Goal: Information Seeking & Learning: Learn about a topic

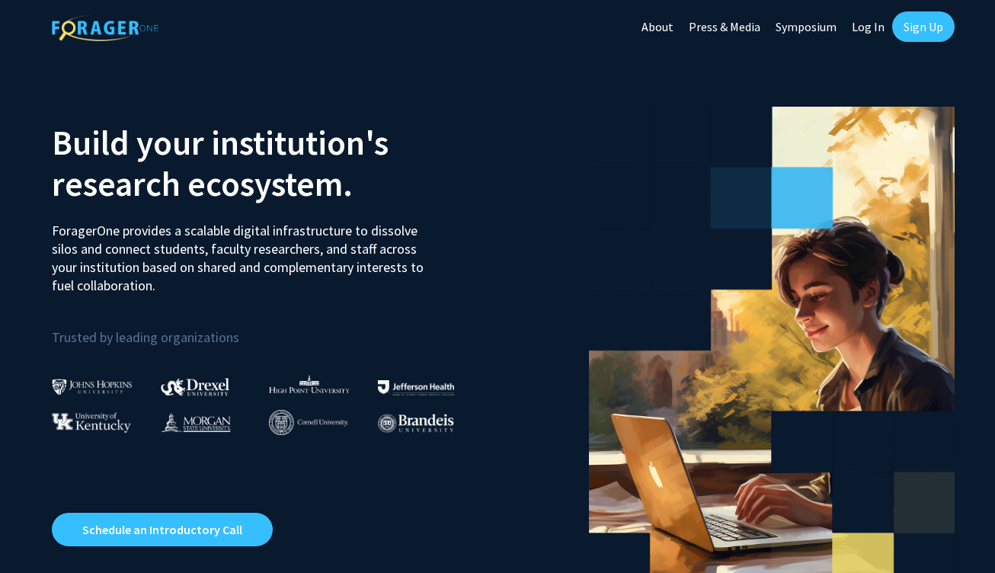
click at [923, 33] on link "Sign Up" at bounding box center [923, 26] width 62 height 30
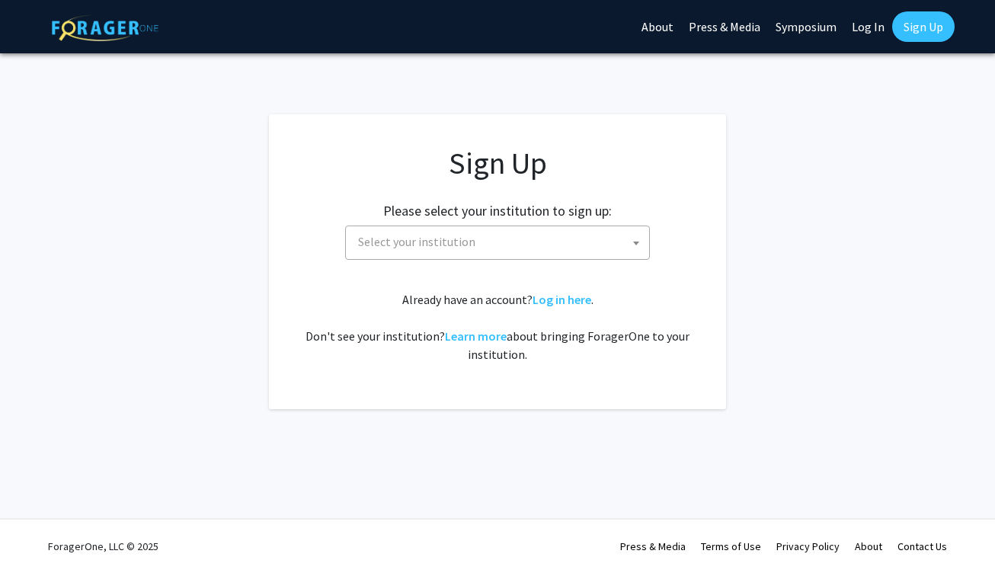
click at [466, 238] on span "Select your institution" at bounding box center [416, 241] width 117 height 15
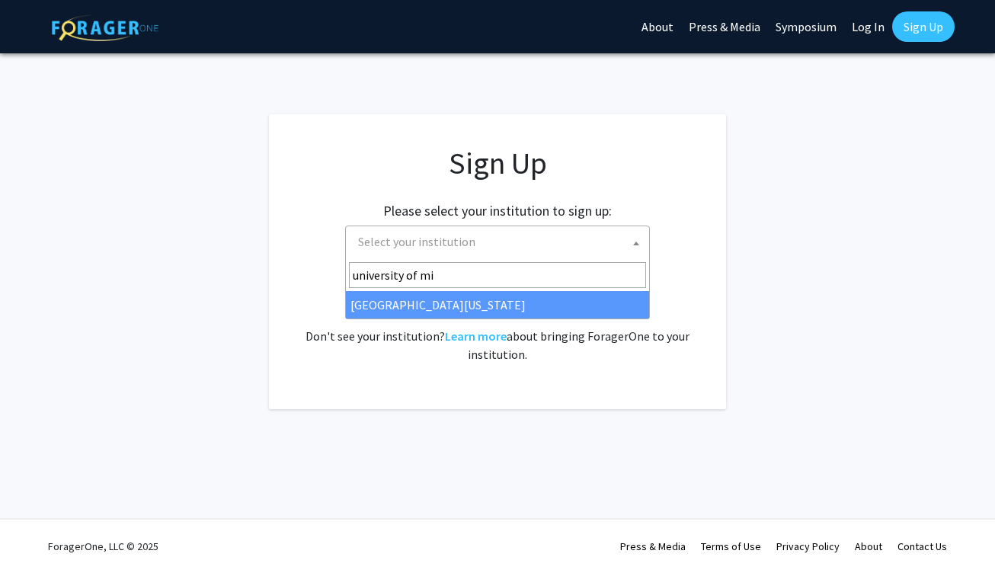
type input "university of mis"
select select "33"
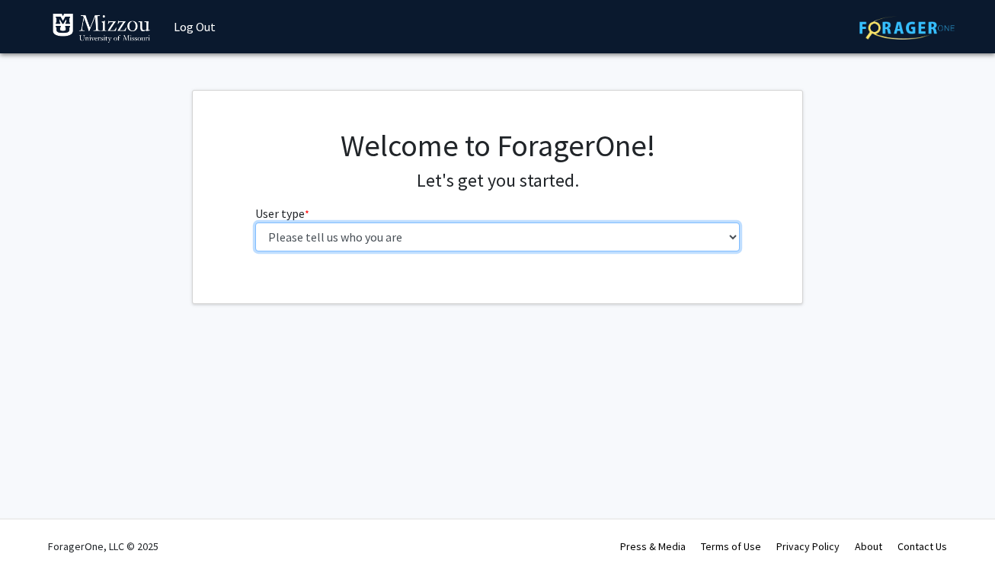
select select "1: undergrad"
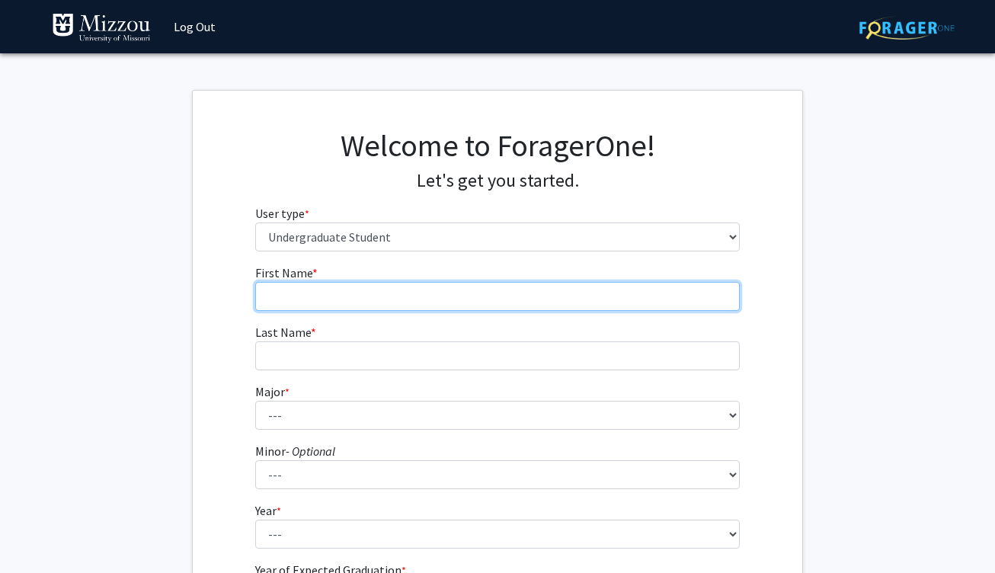
click at [466, 293] on input "First Name * required" at bounding box center [497, 296] width 485 height 29
type input "[PERSON_NAME]"
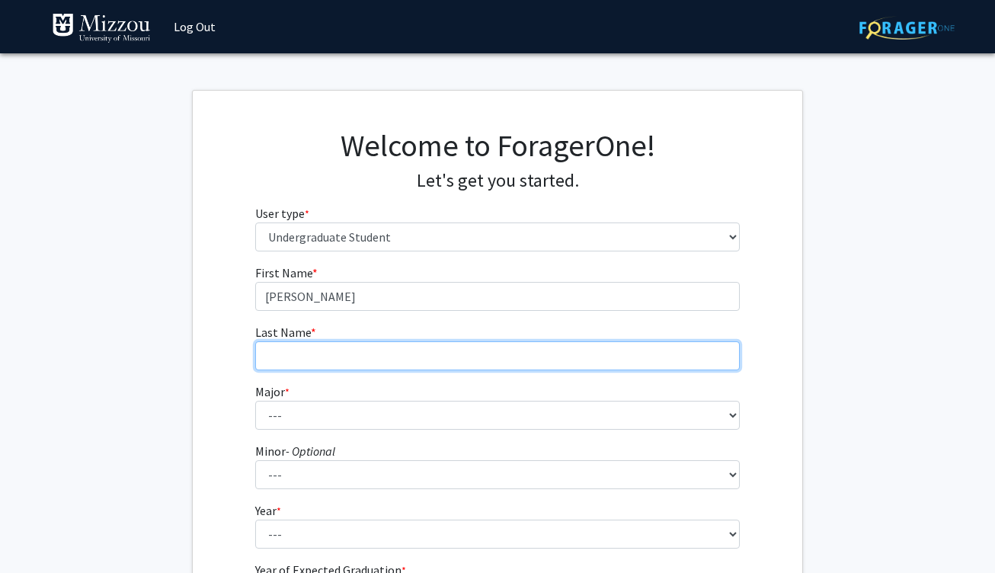
click at [436, 354] on input "Last Name * required" at bounding box center [497, 355] width 485 height 29
type input "[PERSON_NAME]"
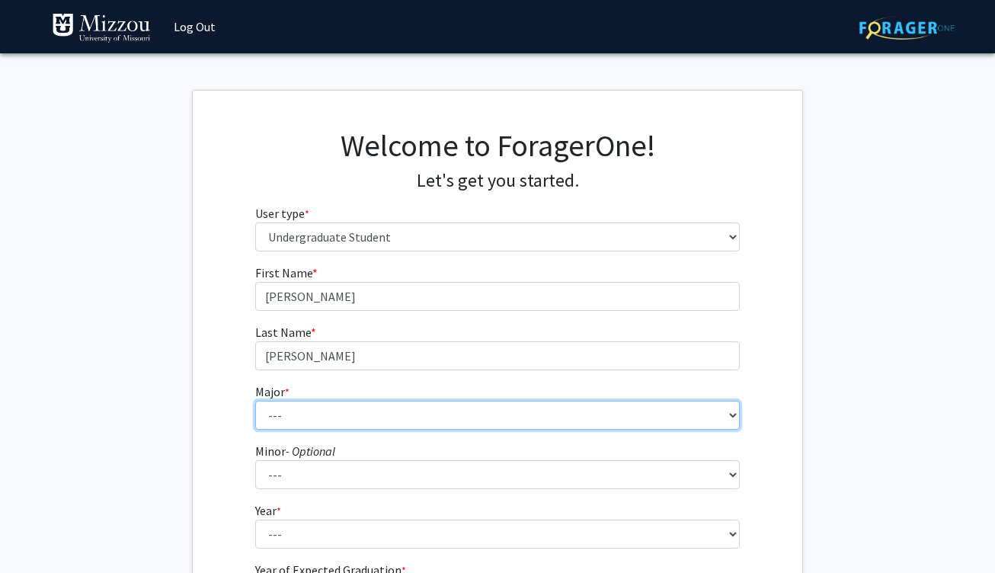
select select "17: 2505"
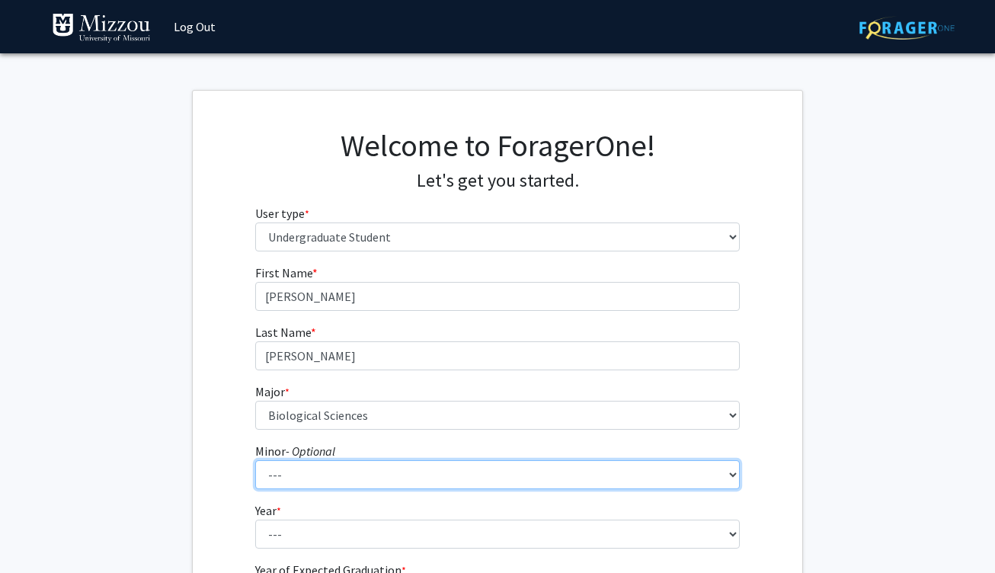
select select "83: 2039"
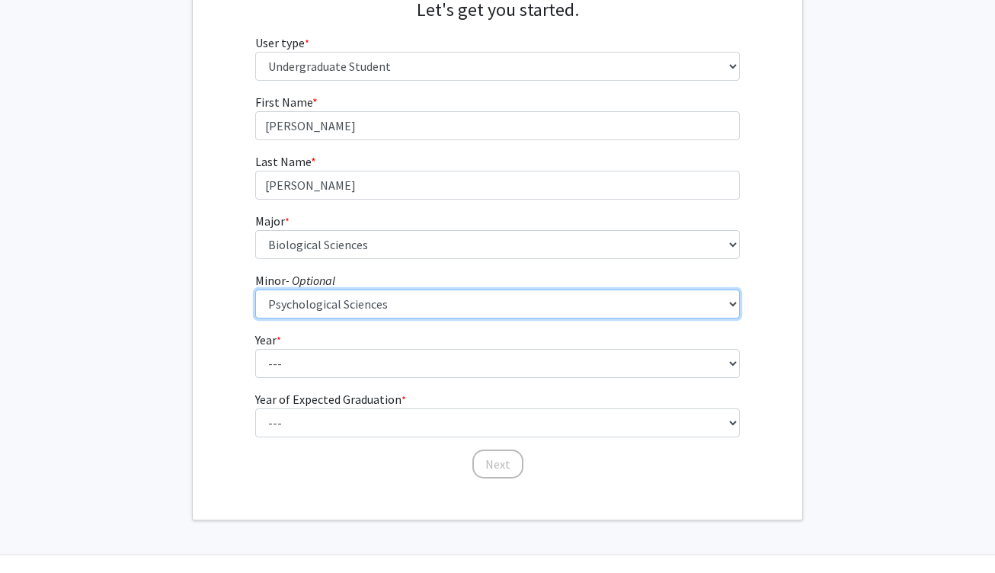
scroll to position [172, 0]
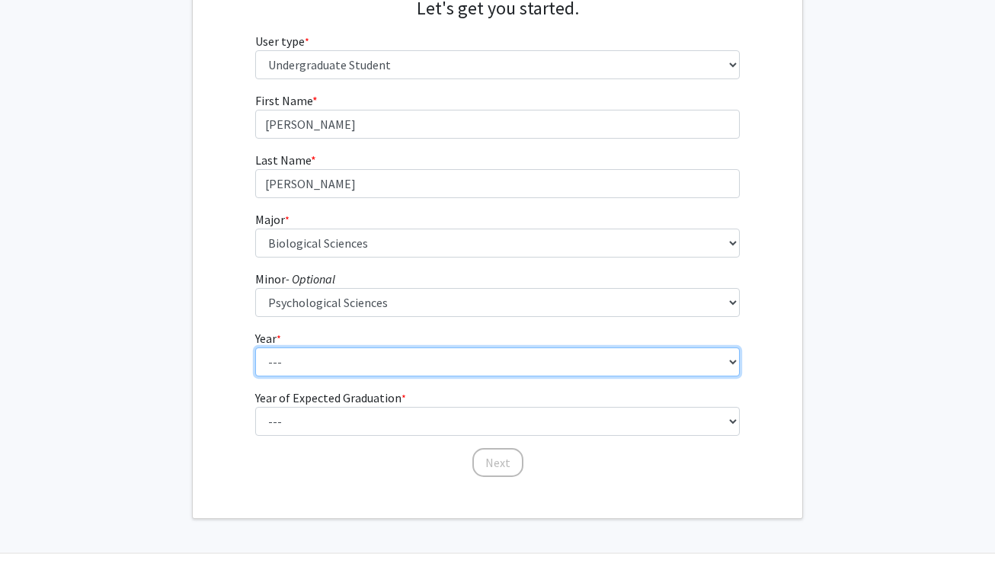
select select "3: junior"
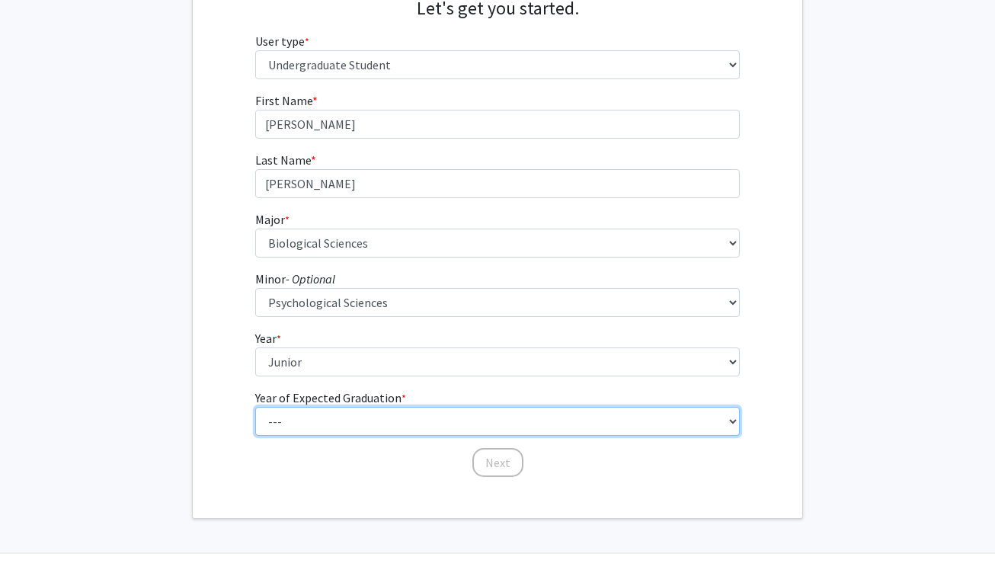
select select "2: 2026"
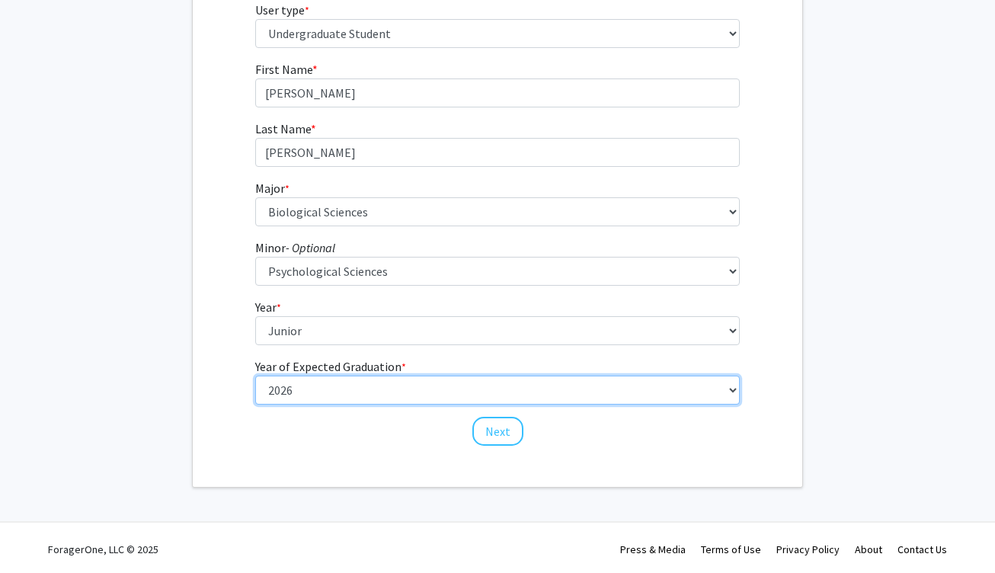
scroll to position [203, 0]
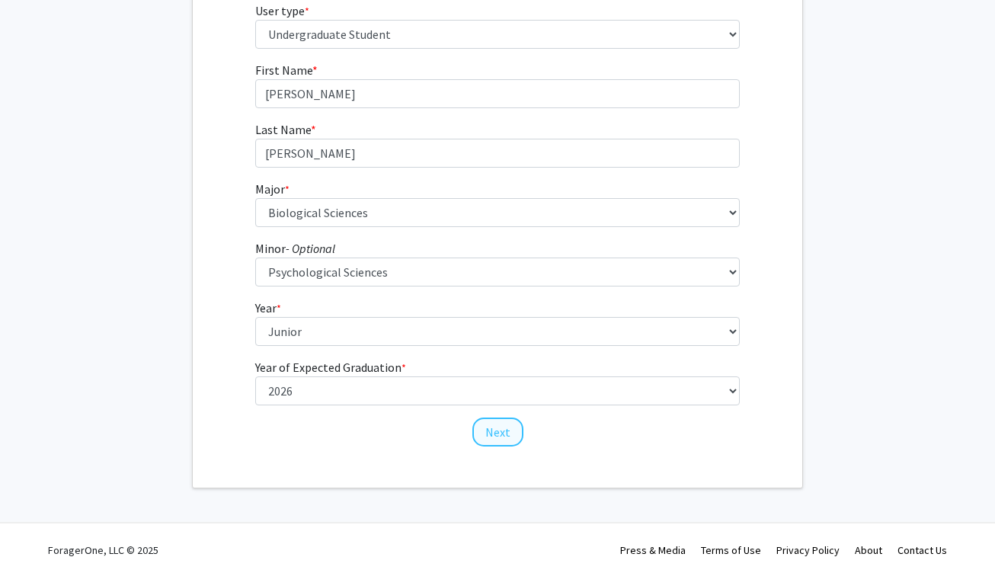
click at [507, 431] on button "Next" at bounding box center [497, 431] width 51 height 29
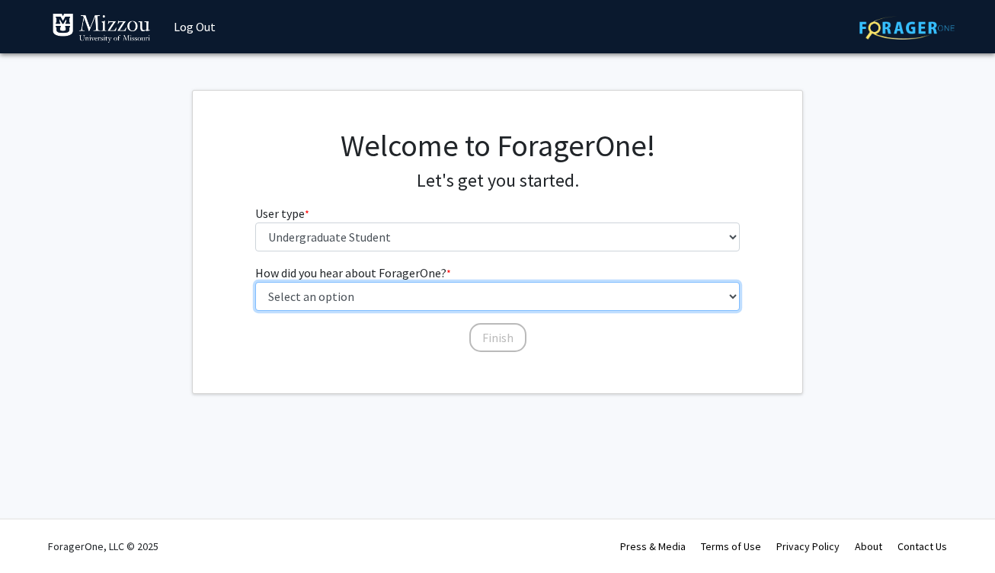
select select "5: other"
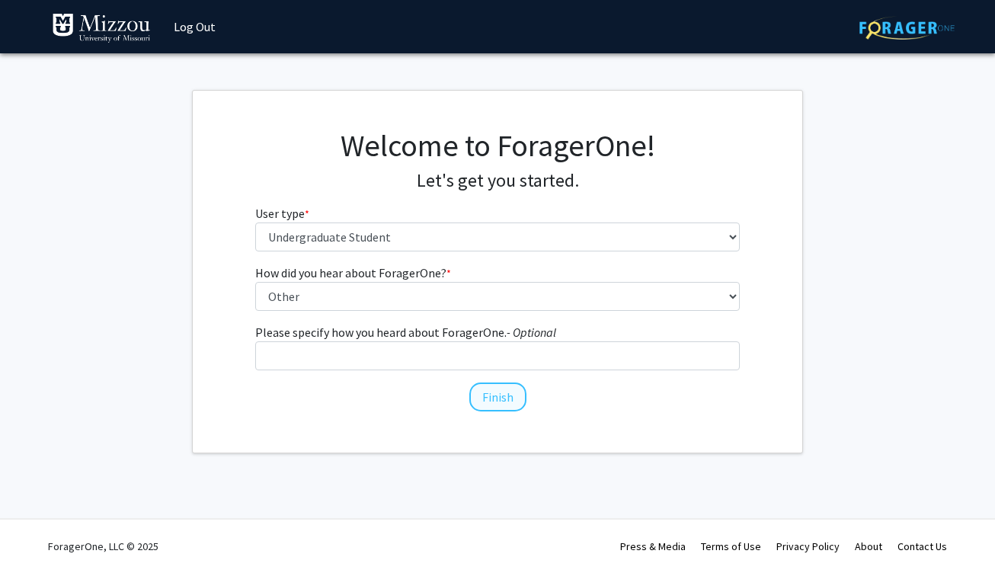
click at [491, 402] on button "Finish" at bounding box center [497, 396] width 57 height 29
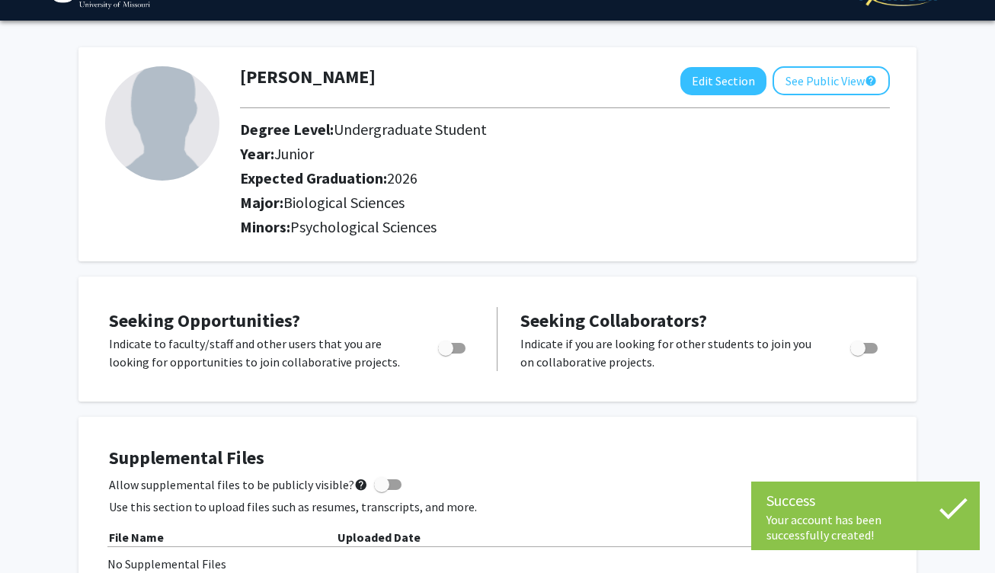
scroll to position [35, 0]
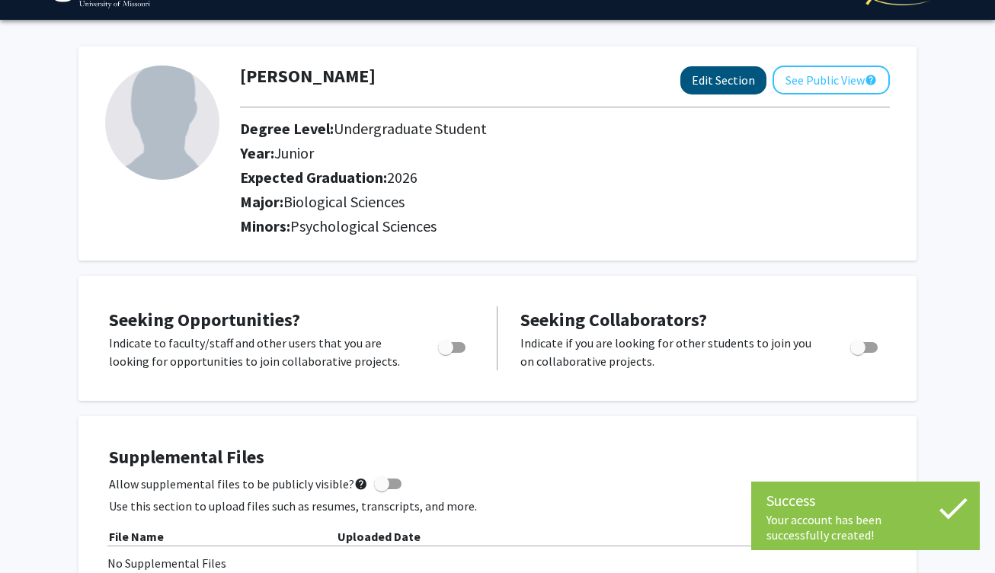
click at [741, 89] on button "Edit Section" at bounding box center [723, 80] width 86 height 28
select select "junior"
select select "2026"
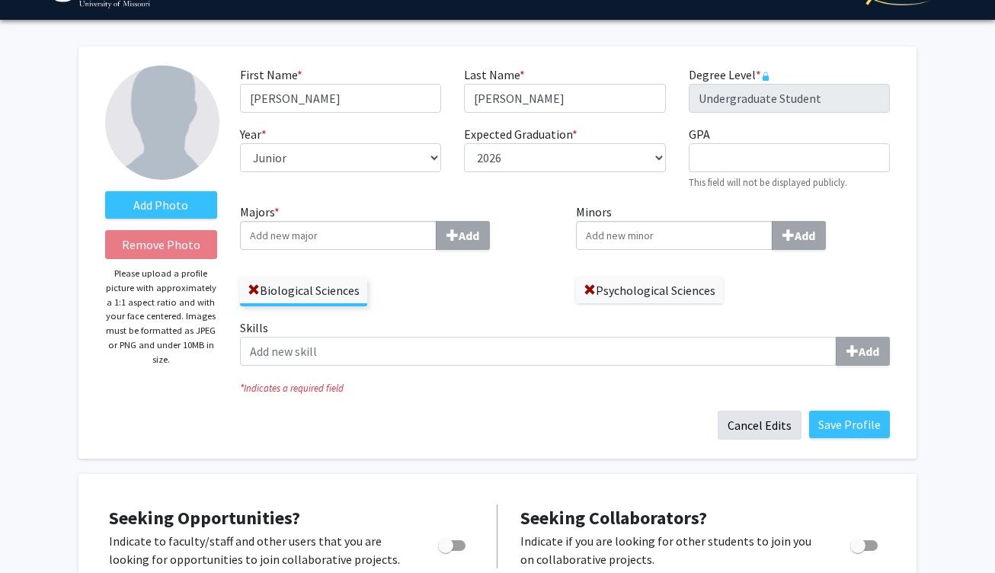
click at [762, 423] on button "Cancel Edits" at bounding box center [760, 425] width 84 height 29
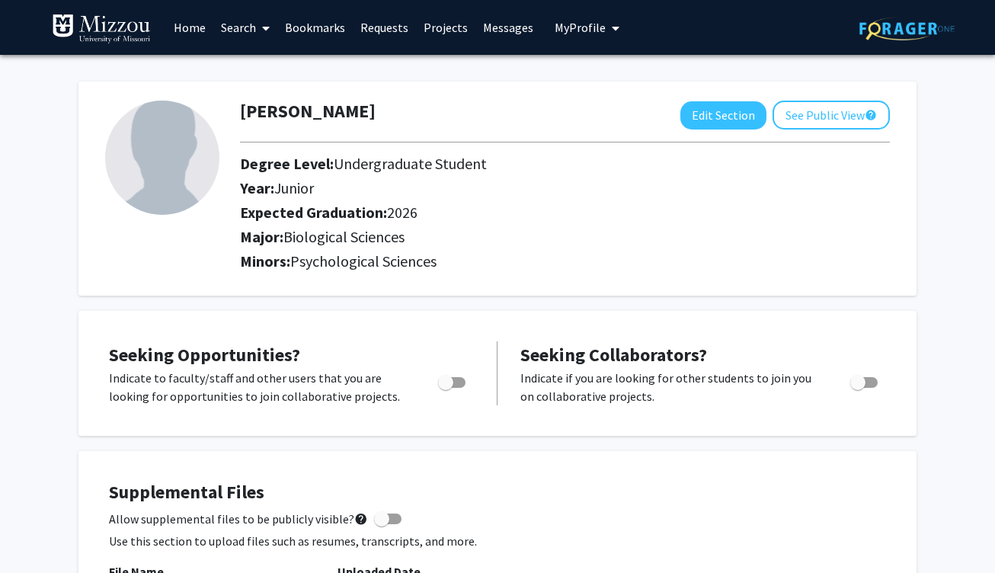
scroll to position [0, 0]
click at [385, 40] on link "Requests" at bounding box center [384, 27] width 63 height 53
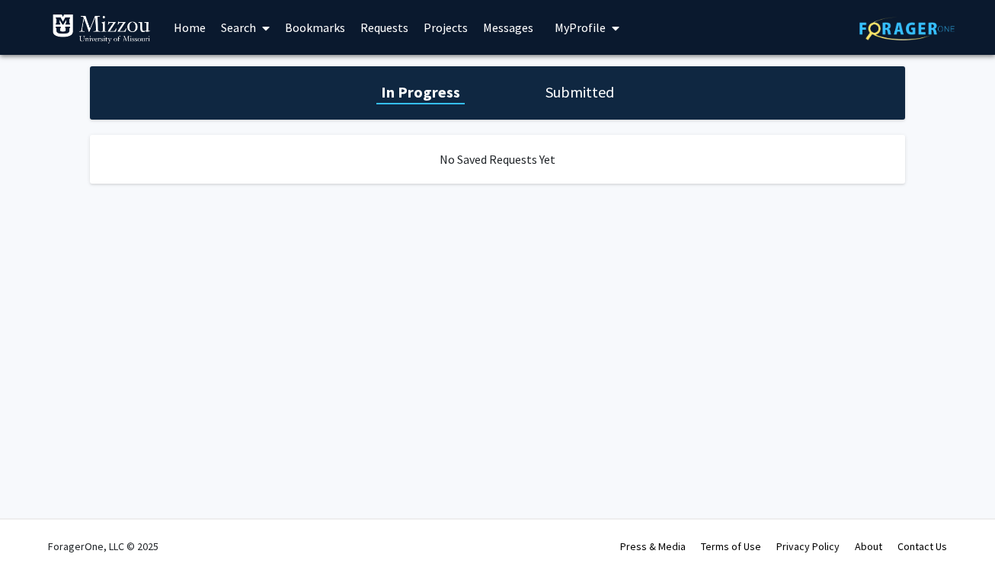
click at [187, 38] on link "Home" at bounding box center [189, 27] width 47 height 53
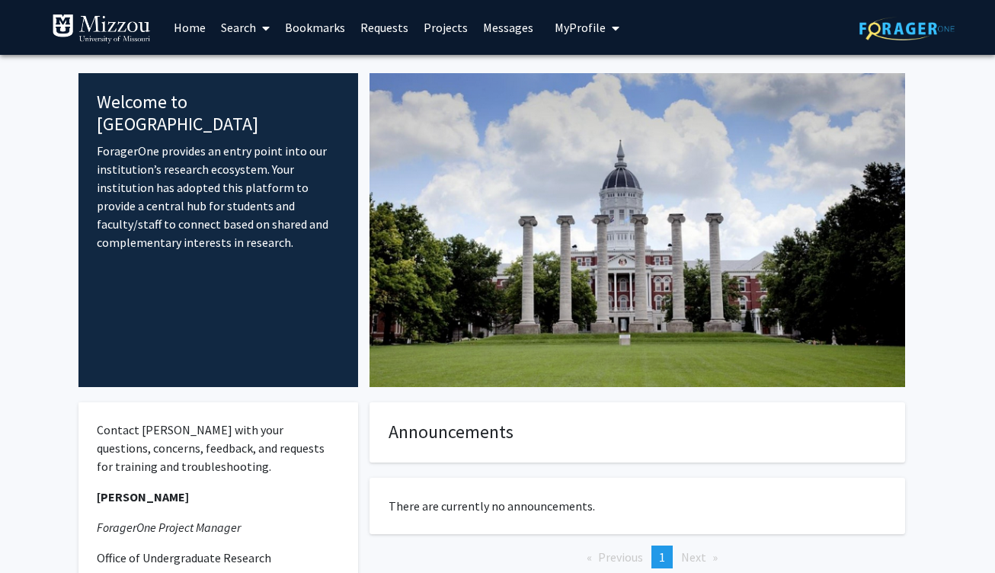
click at [264, 33] on icon at bounding box center [266, 28] width 8 height 12
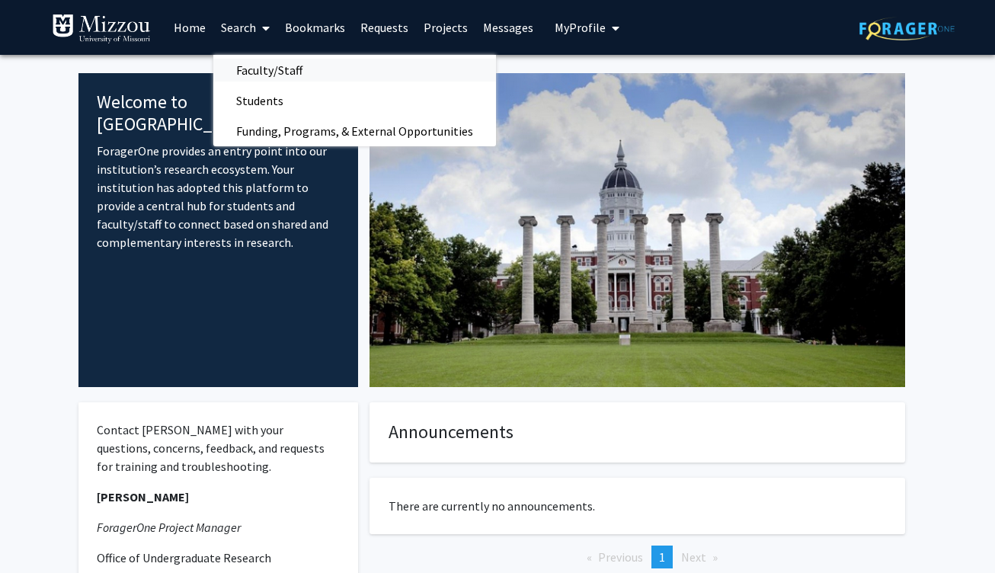
click at [264, 71] on span "Faculty/Staff" at bounding box center [269, 70] width 112 height 30
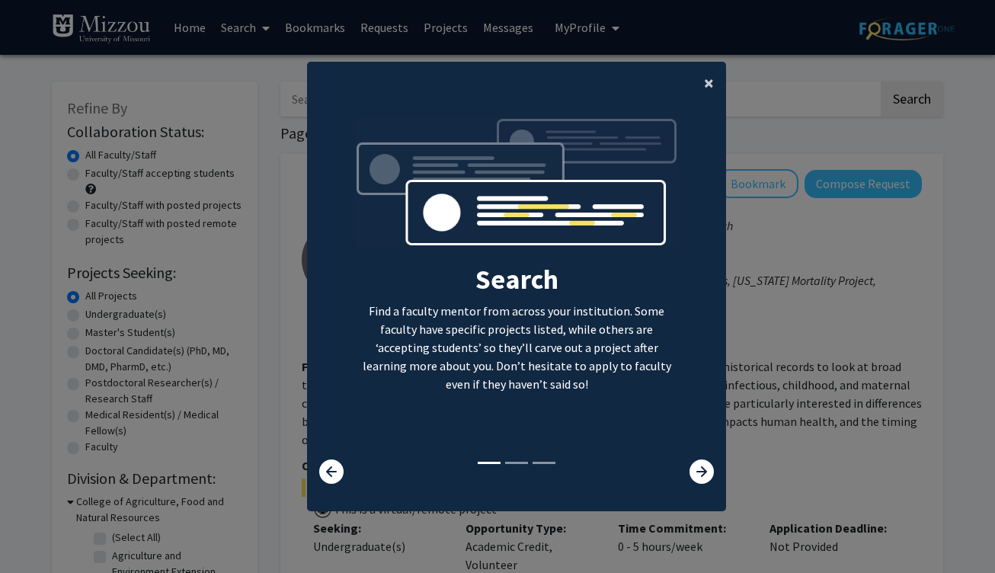
click at [708, 76] on span "×" at bounding box center [709, 83] width 10 height 24
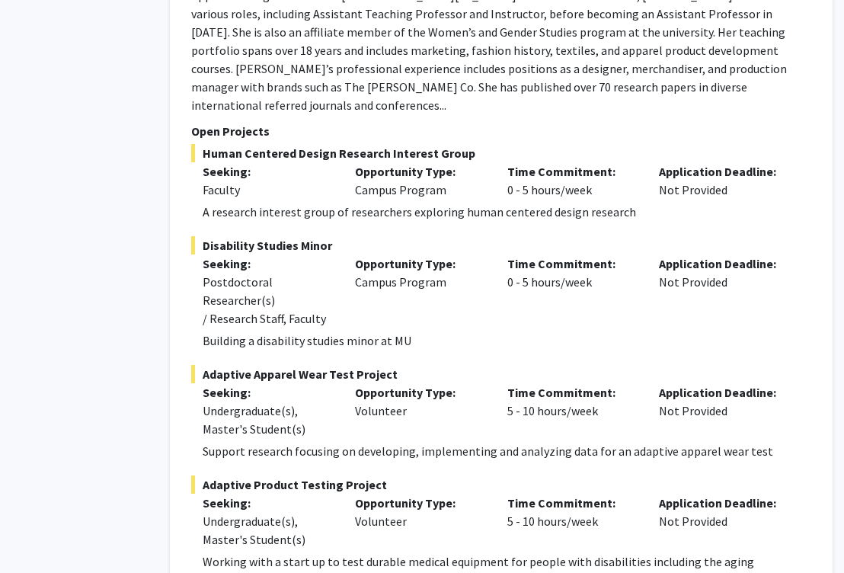
scroll to position [6837, 69]
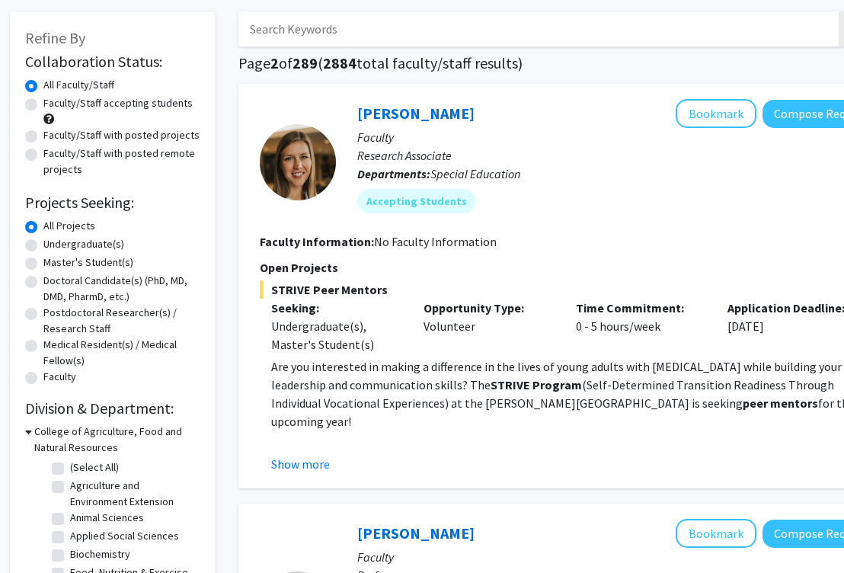
scroll to position [72, 2]
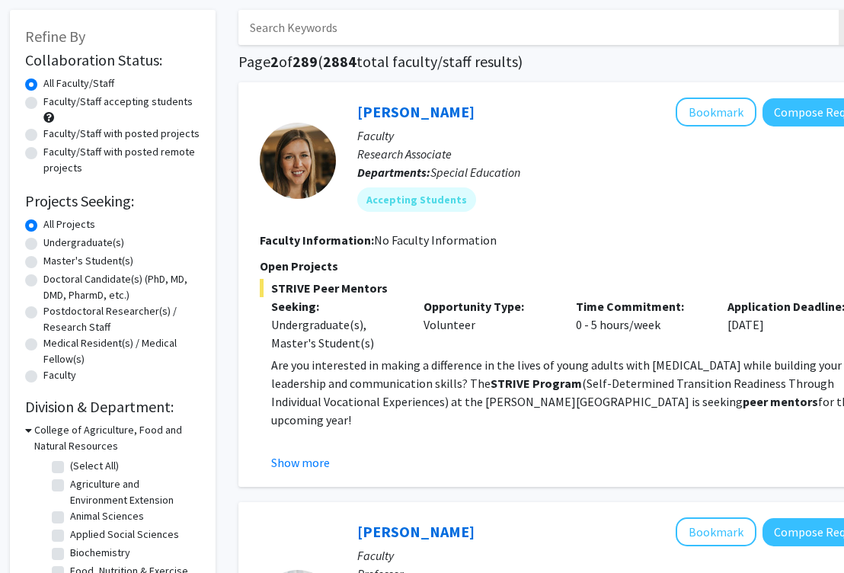
click at [92, 244] on label "Undergraduate(s)" at bounding box center [83, 243] width 81 height 16
click at [53, 244] on input "Undergraduate(s)" at bounding box center [48, 240] width 10 height 10
radio input "true"
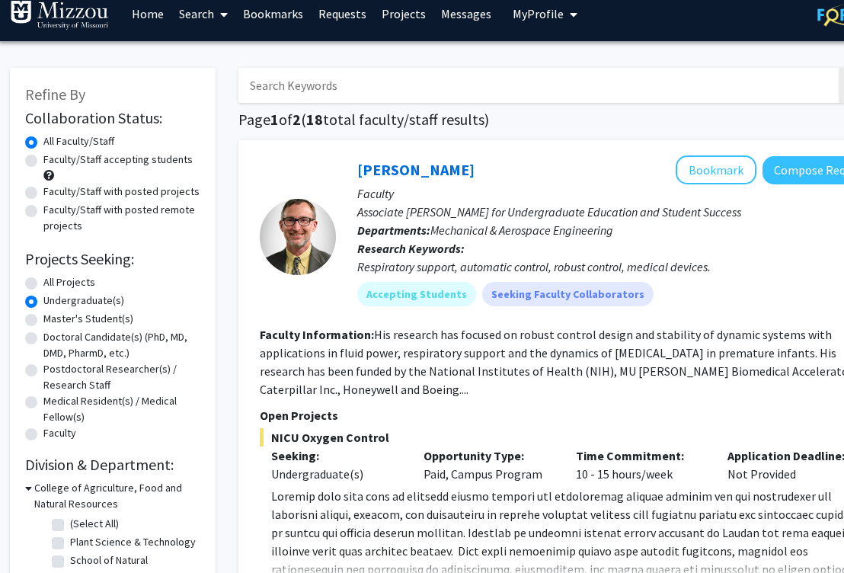
scroll to position [14, 2]
click at [141, 165] on label "Faculty/Staff accepting students" at bounding box center [117, 160] width 149 height 16
click at [53, 161] on input "Faculty/Staff accepting students" at bounding box center [48, 157] width 10 height 10
radio input "true"
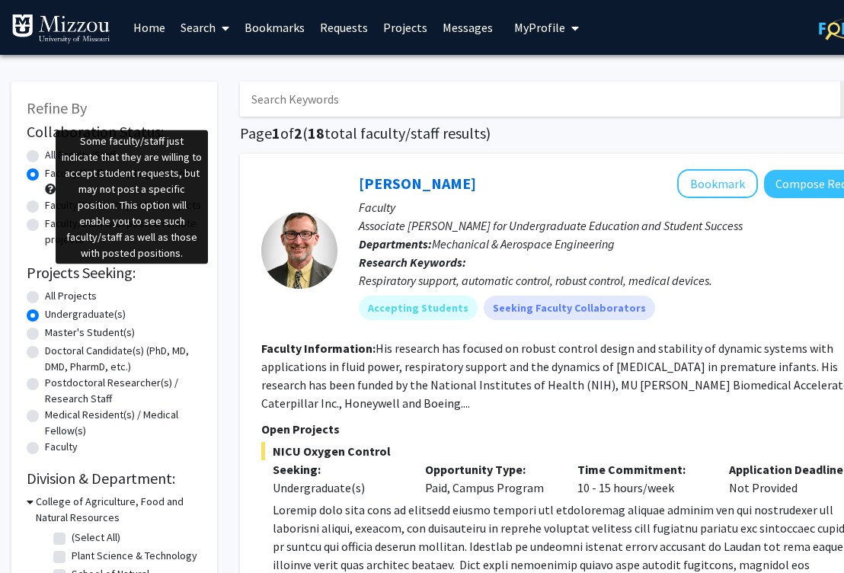
click at [53, 192] on span at bounding box center [50, 189] width 11 height 11
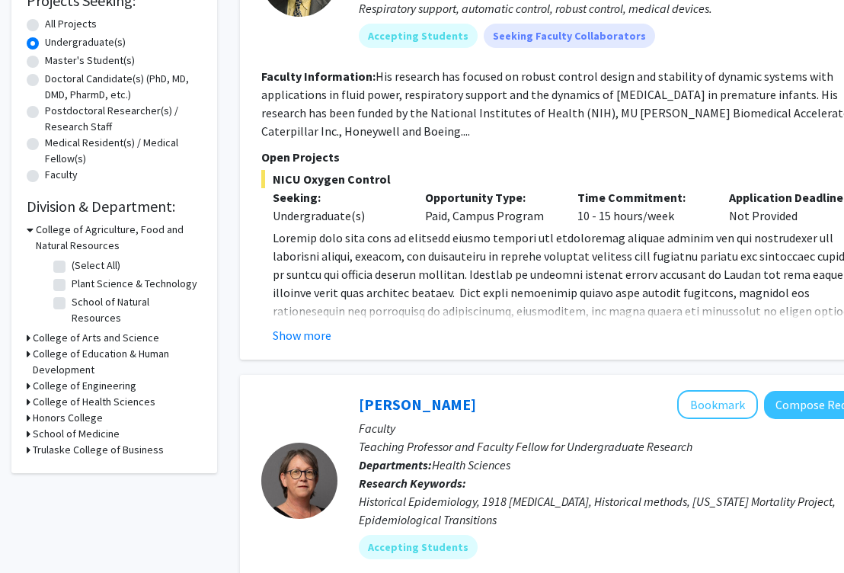
scroll to position [273, 0]
click at [115, 329] on h3 "College of Arts and Science" at bounding box center [96, 337] width 126 height 16
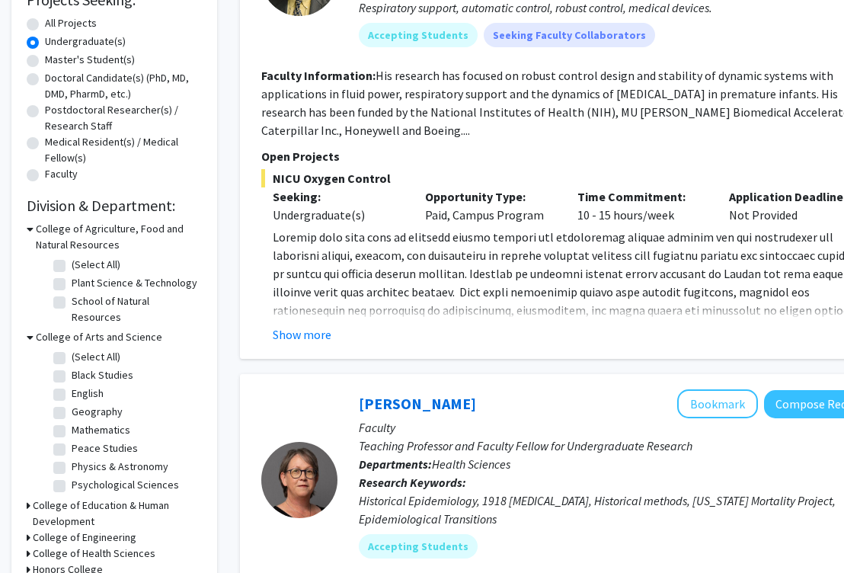
click at [101, 477] on label "Psychological Sciences" at bounding box center [125, 485] width 107 height 16
click at [82, 477] on input "Psychological Sciences" at bounding box center [77, 482] width 10 height 10
checkbox input "true"
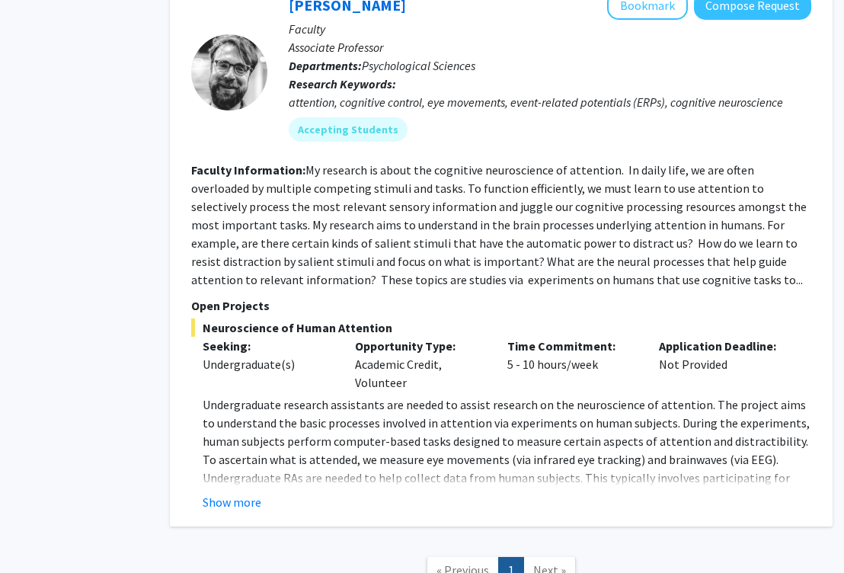
scroll to position [681, 70]
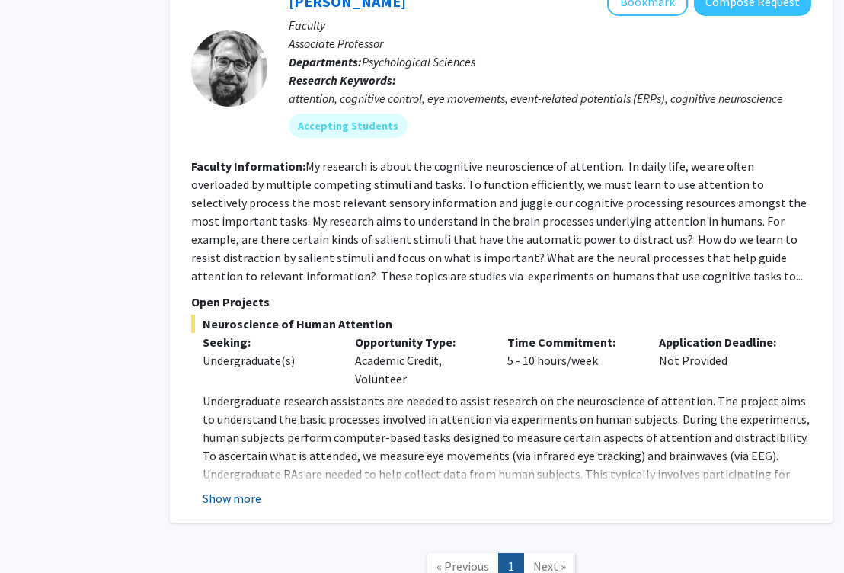
click at [232, 500] on button "Show more" at bounding box center [232, 498] width 59 height 18
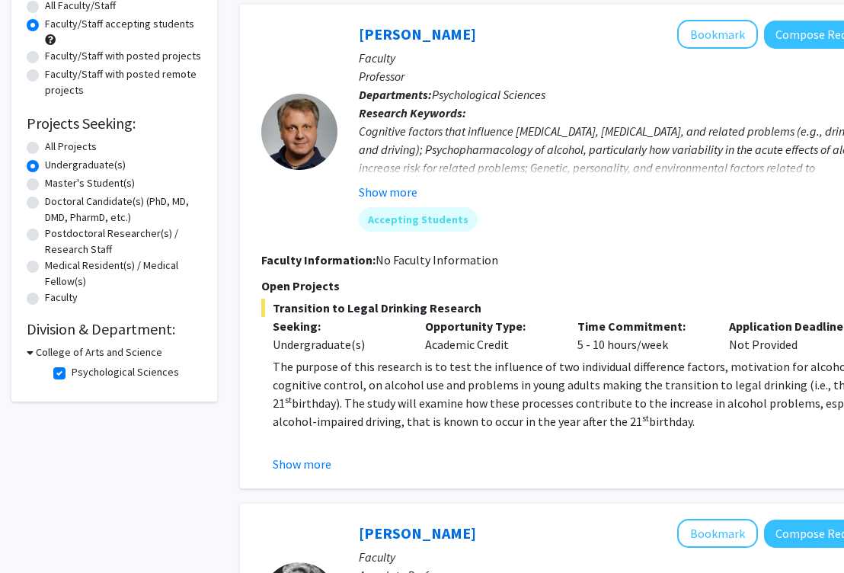
scroll to position [150, 0]
click at [72, 376] on label "Psychological Sciences" at bounding box center [125, 371] width 107 height 16
click at [72, 373] on input "Psychological Sciences" at bounding box center [77, 368] width 10 height 10
checkbox input "false"
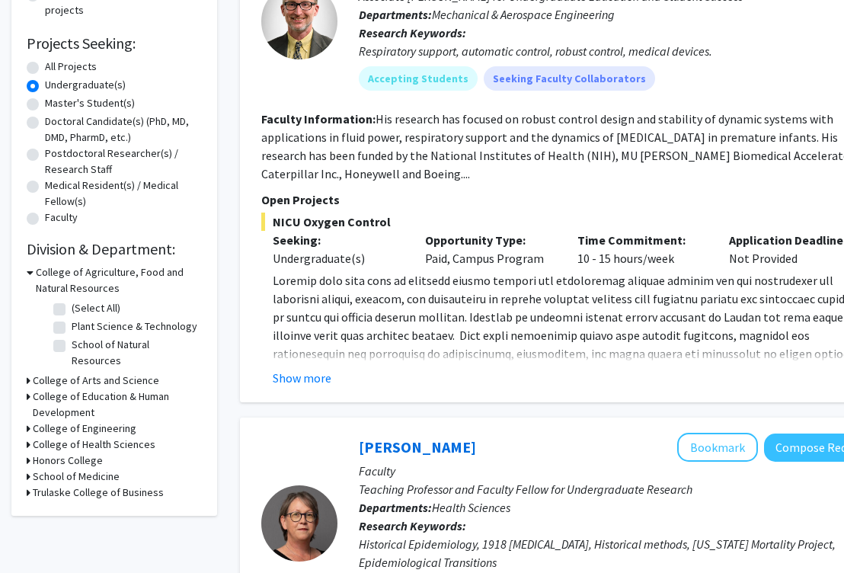
scroll to position [240, 0]
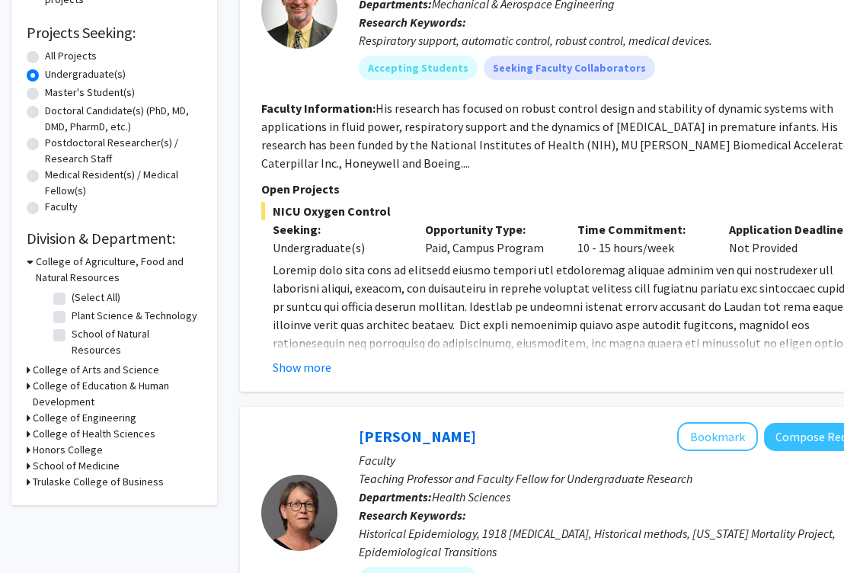
click at [85, 458] on h3 "School of Medicine" at bounding box center [76, 466] width 87 height 16
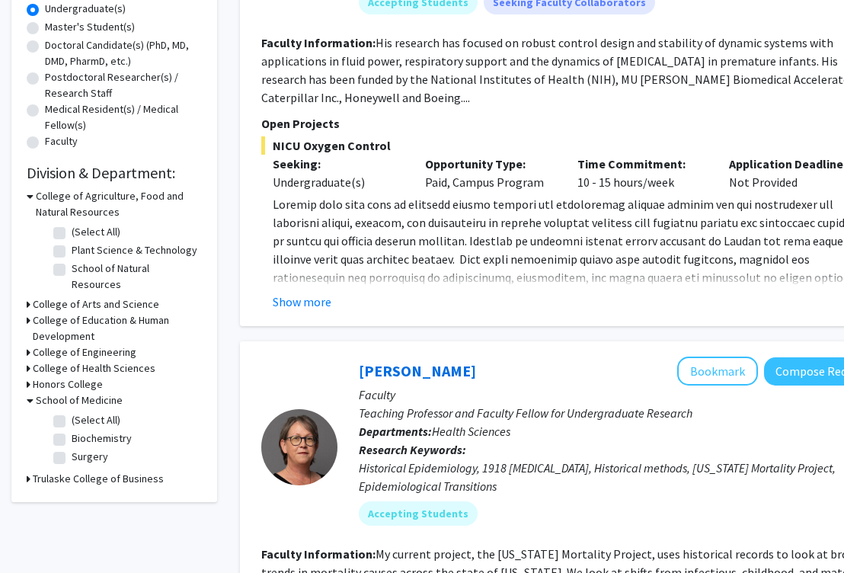
scroll to position [316, 0]
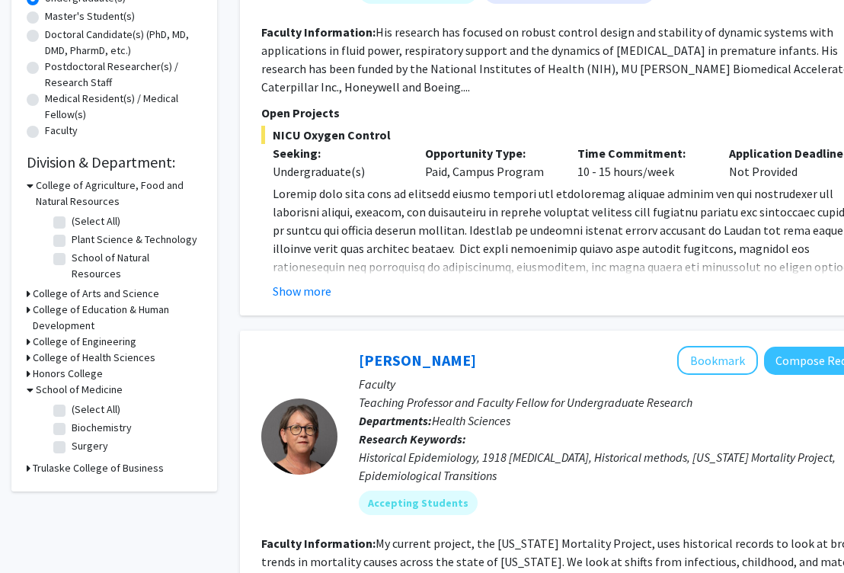
click at [72, 401] on label "(Select All)" at bounding box center [96, 409] width 49 height 16
click at [72, 401] on input "(Select All)" at bounding box center [77, 406] width 10 height 10
checkbox input "true"
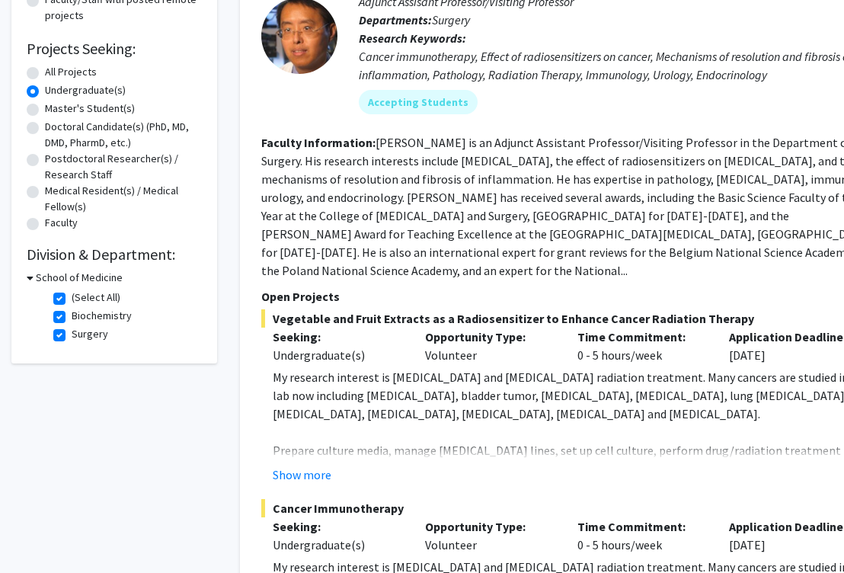
scroll to position [245, 0]
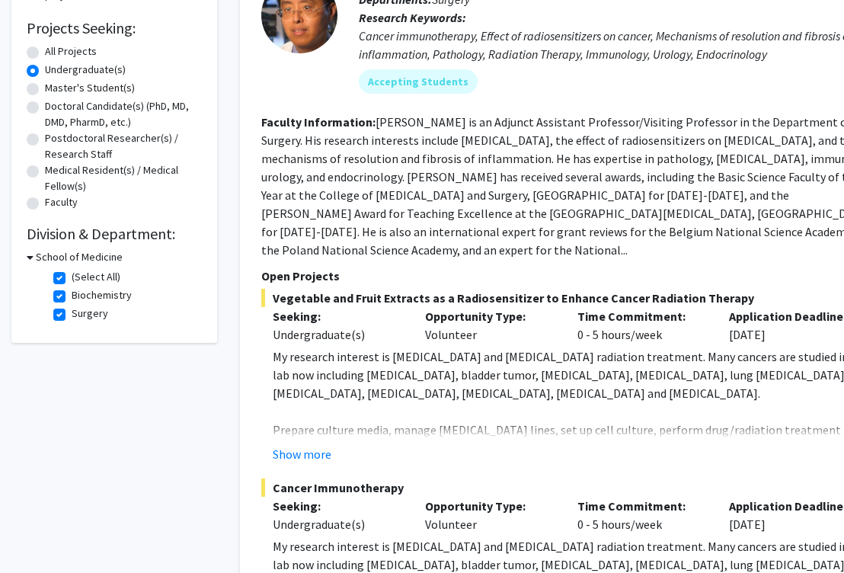
click at [45, 261] on h3 "School of Medicine" at bounding box center [79, 257] width 87 height 16
click at [59, 258] on h3 "School of Medicine" at bounding box center [76, 257] width 87 height 16
click at [72, 281] on label "(Select All)" at bounding box center [96, 277] width 49 height 16
click at [72, 279] on input "(Select All)" at bounding box center [77, 274] width 10 height 10
checkbox input "false"
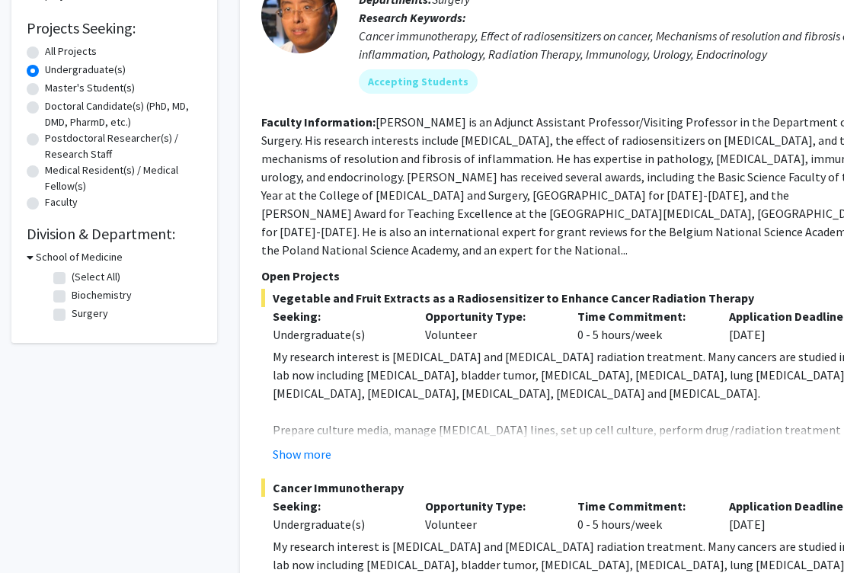
checkbox input "false"
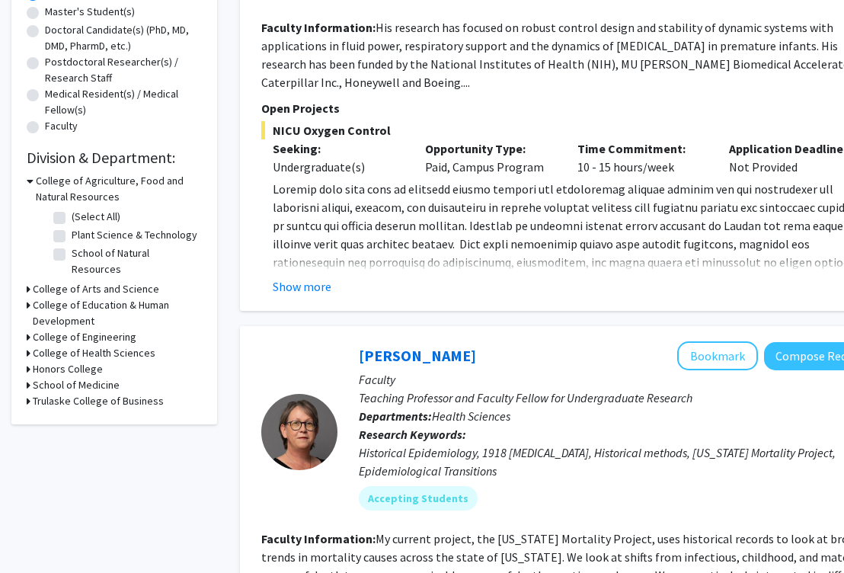
scroll to position [320, 0]
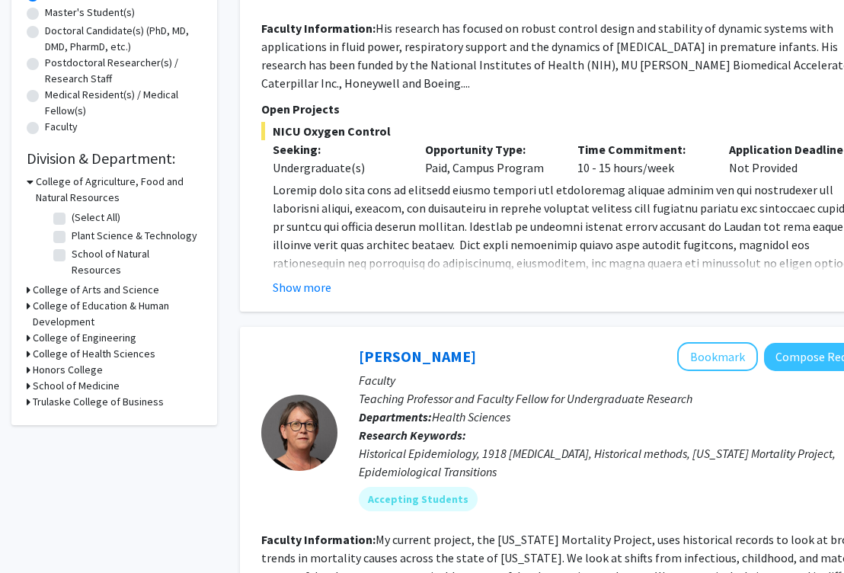
click at [93, 346] on h3 "College of Health Sciences" at bounding box center [94, 354] width 123 height 16
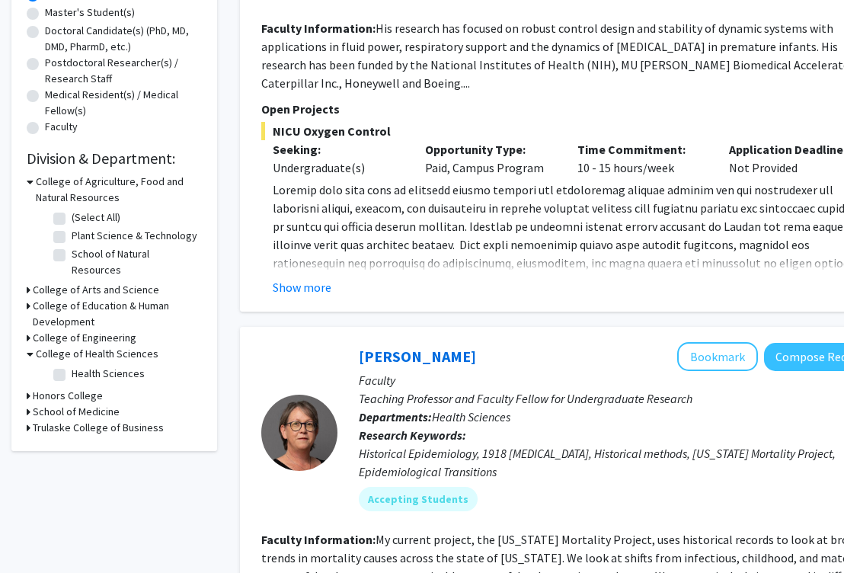
click at [91, 366] on label "Health Sciences" at bounding box center [108, 374] width 73 height 16
click at [82, 366] on input "Health Sciences" at bounding box center [77, 371] width 10 height 10
checkbox input "true"
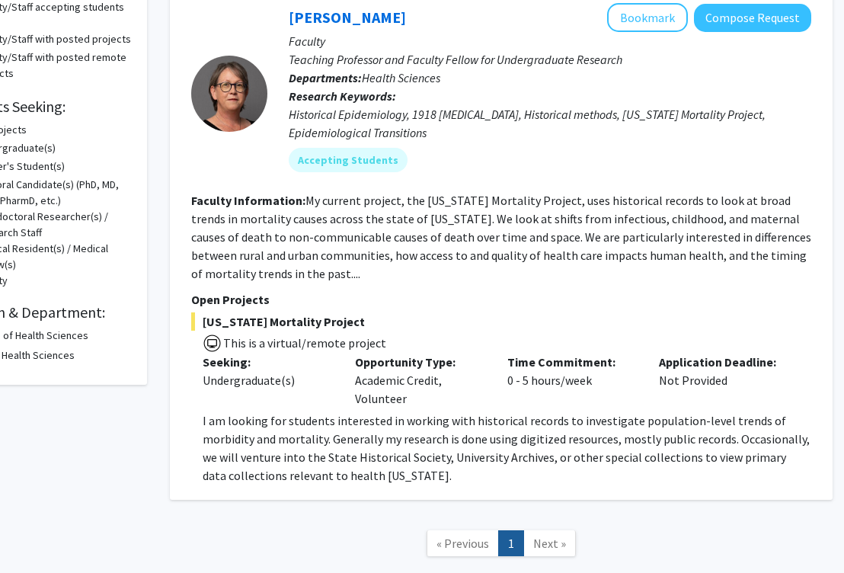
scroll to position [191, 70]
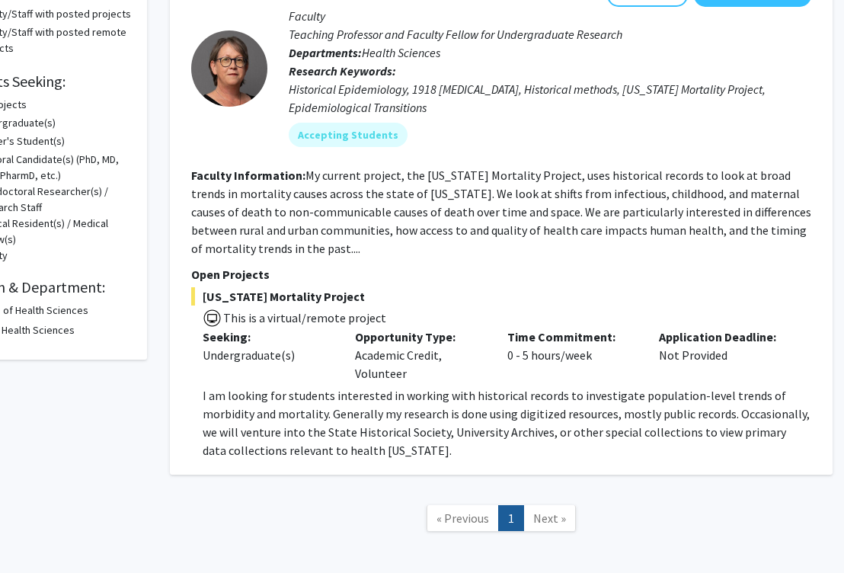
drag, startPoint x: 225, startPoint y: 321, endPoint x: 429, endPoint y: 321, distance: 203.4
click at [430, 321] on span "This is a virtual/remote project" at bounding box center [501, 316] width 620 height 22
click at [429, 321] on span "This is a virtual/remote project" at bounding box center [501, 316] width 620 height 22
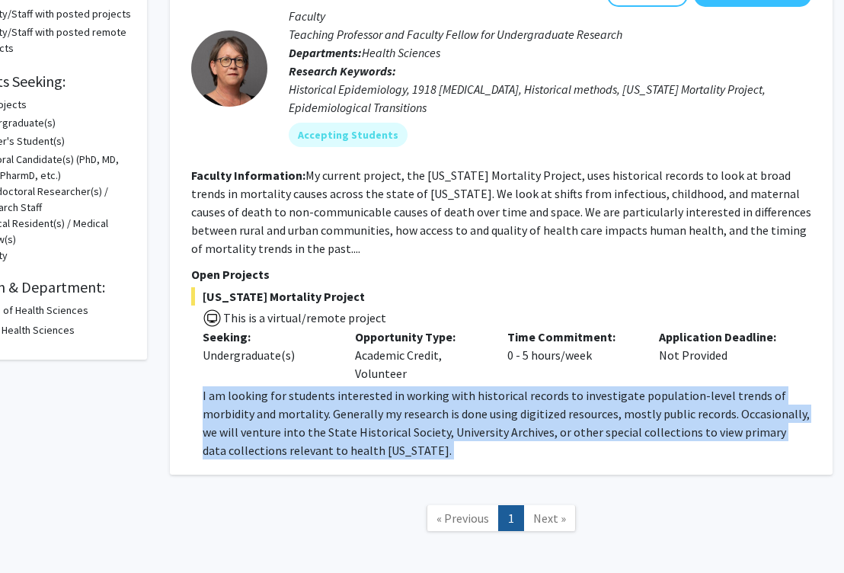
drag, startPoint x: 202, startPoint y: 395, endPoint x: 460, endPoint y: 478, distance: 271.3
click at [461, 478] on div "Search Page 1 of 1 ( 1 total faculty/staff results) Carolyn Orbann Bookmark Com…" at bounding box center [501, 218] width 686 height 687
click at [463, 447] on p "I am looking for students interested in working with historical records to inve…" at bounding box center [507, 422] width 609 height 73
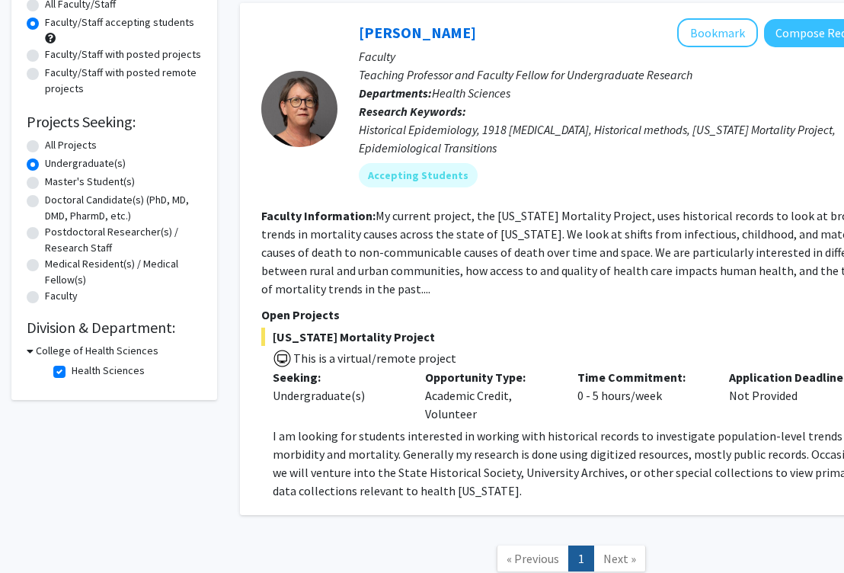
scroll to position [148, 0]
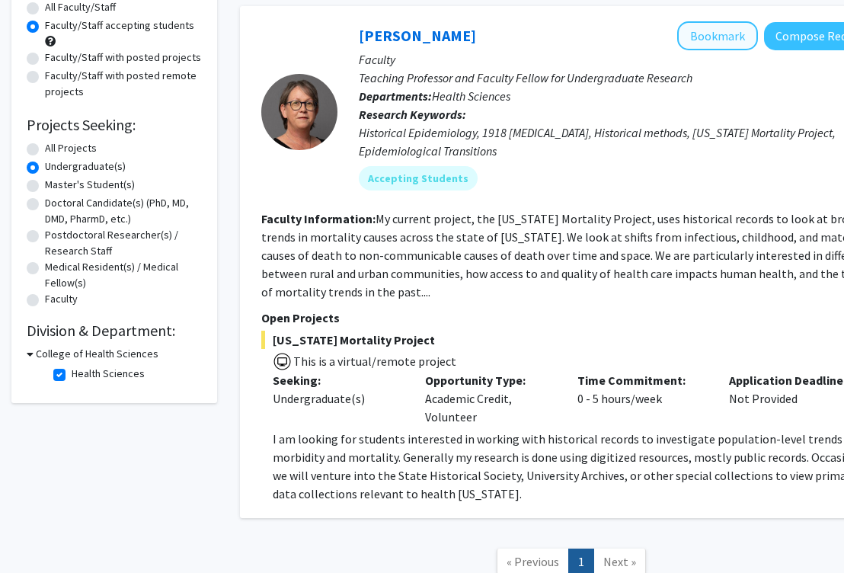
click at [704, 43] on button "Bookmark" at bounding box center [717, 35] width 81 height 29
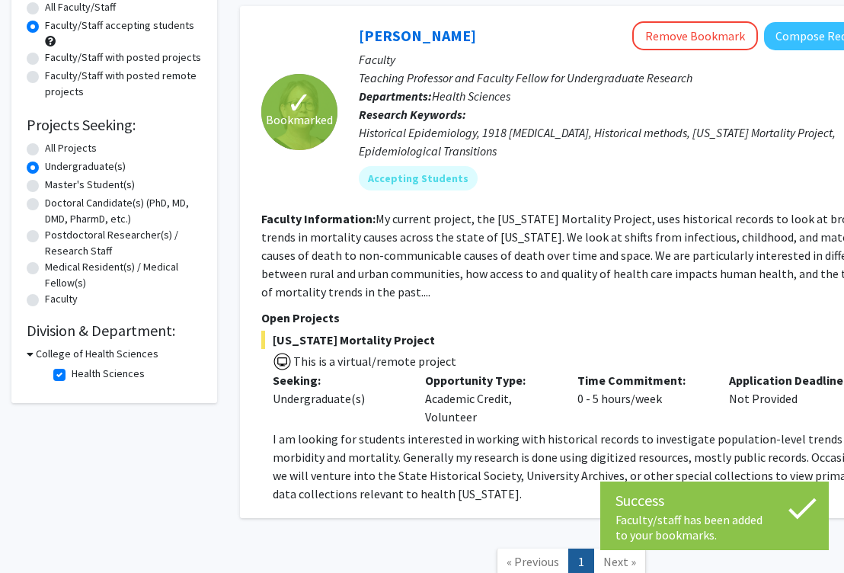
click at [72, 378] on label "Health Sciences" at bounding box center [108, 374] width 73 height 16
click at [72, 376] on input "Health Sciences" at bounding box center [77, 371] width 10 height 10
checkbox input "false"
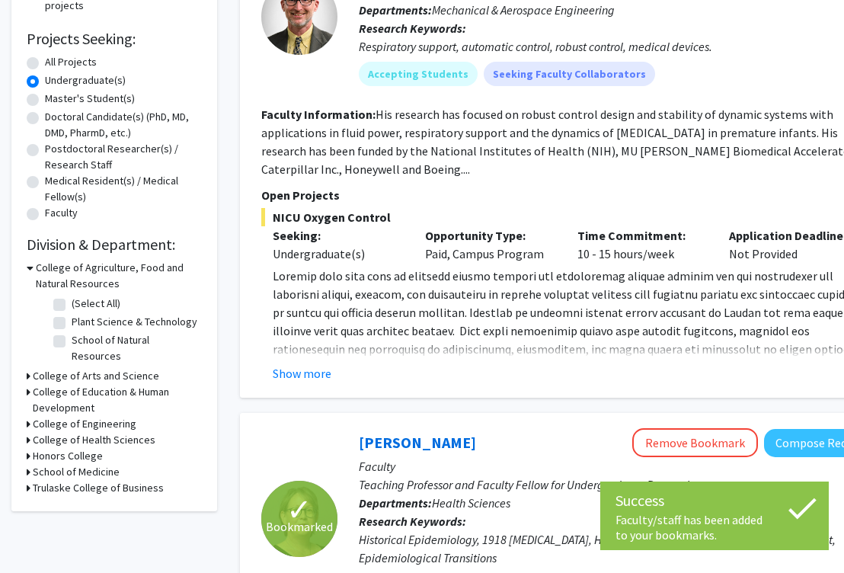
scroll to position [238, 0]
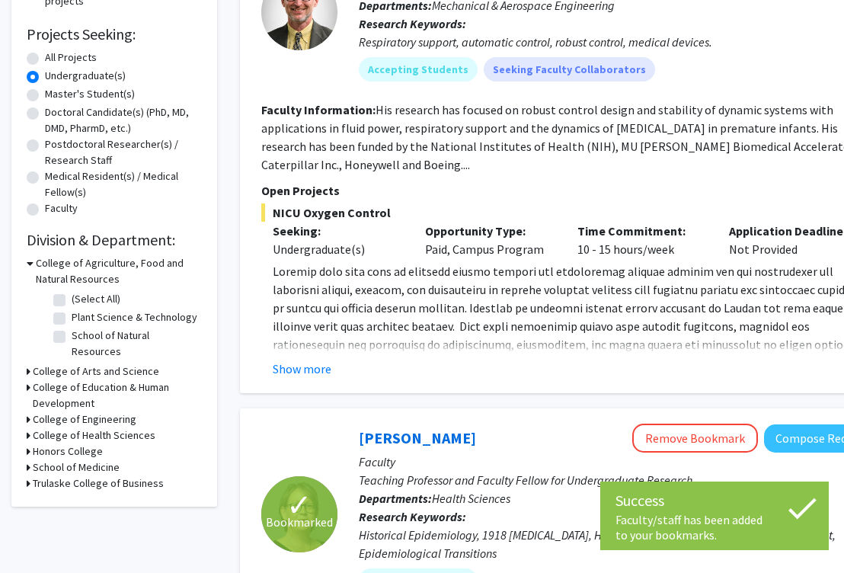
click at [65, 363] on h3 "College of Arts and Science" at bounding box center [96, 371] width 126 height 16
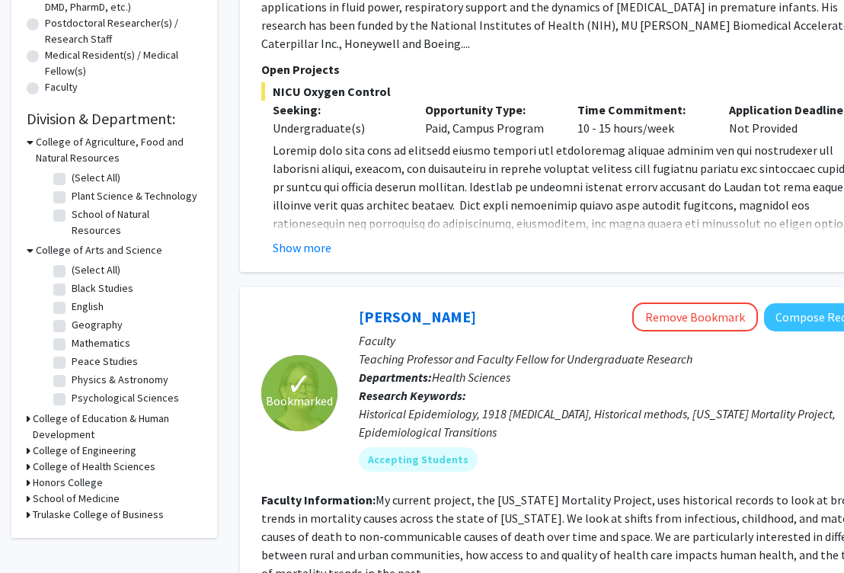
scroll to position [364, 0]
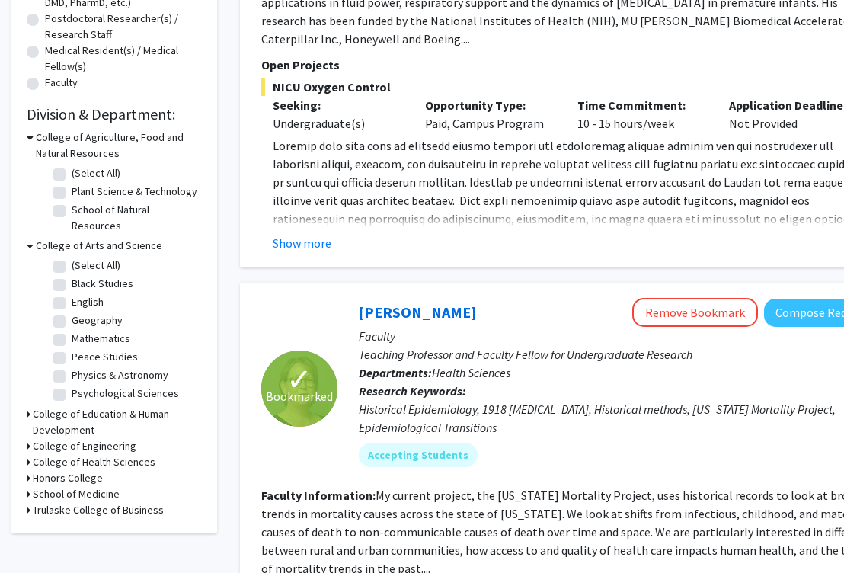
click at [85, 385] on label "Psychological Sciences" at bounding box center [125, 393] width 107 height 16
click at [82, 385] on input "Psychological Sciences" at bounding box center [77, 390] width 10 height 10
checkbox input "true"
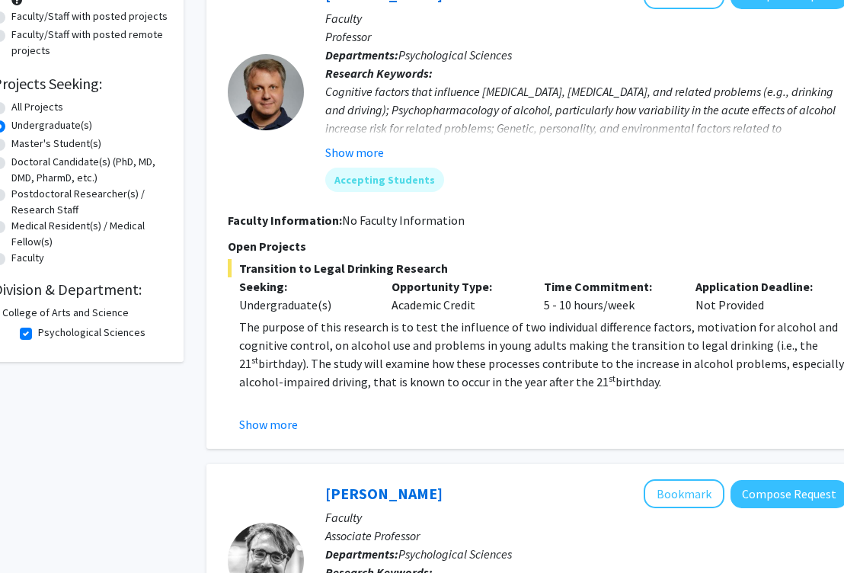
scroll to position [159, 20]
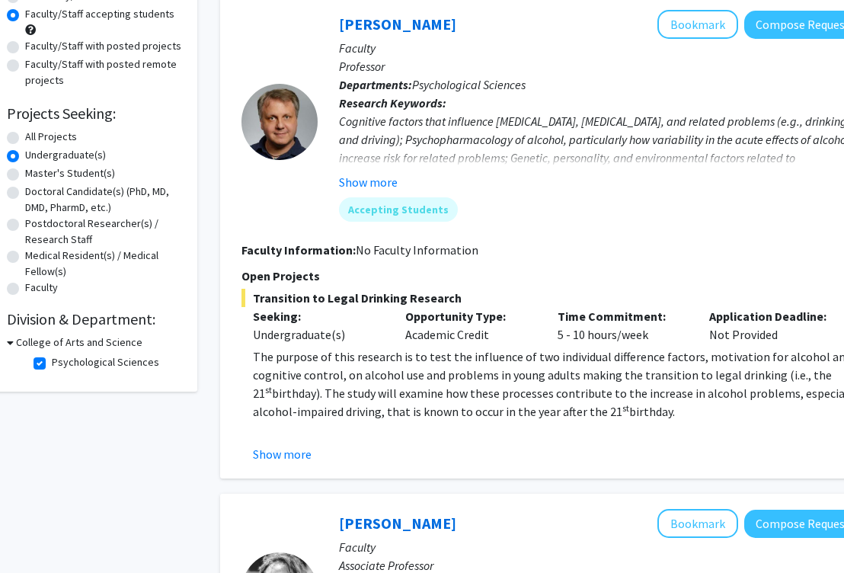
click at [78, 362] on label "Psychological Sciences" at bounding box center [105, 362] width 107 height 16
click at [62, 362] on input "Psychological Sciences" at bounding box center [57, 359] width 10 height 10
checkbox input "false"
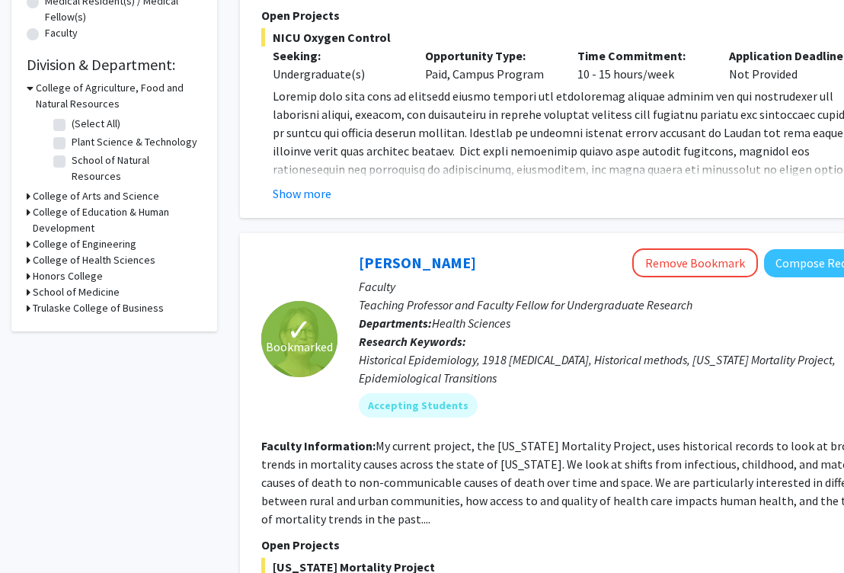
scroll to position [412, 0]
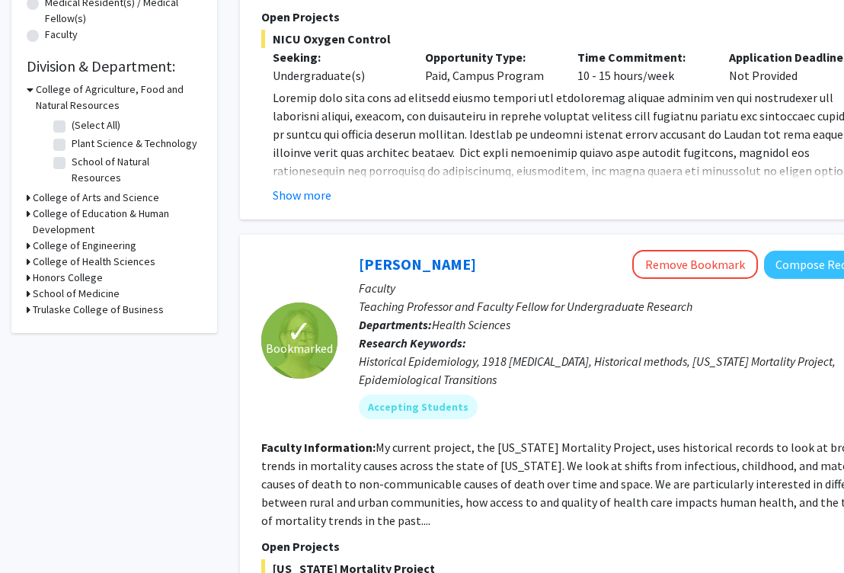
click at [73, 270] on h3 "Honors College" at bounding box center [68, 278] width 70 height 16
click at [78, 295] on fg-checkbox "Honors College Honors College" at bounding box center [125, 298] width 145 height 18
click at [86, 289] on label "Honors College" at bounding box center [107, 297] width 70 height 16
click at [82, 289] on input "Honors College" at bounding box center [77, 294] width 10 height 10
checkbox input "true"
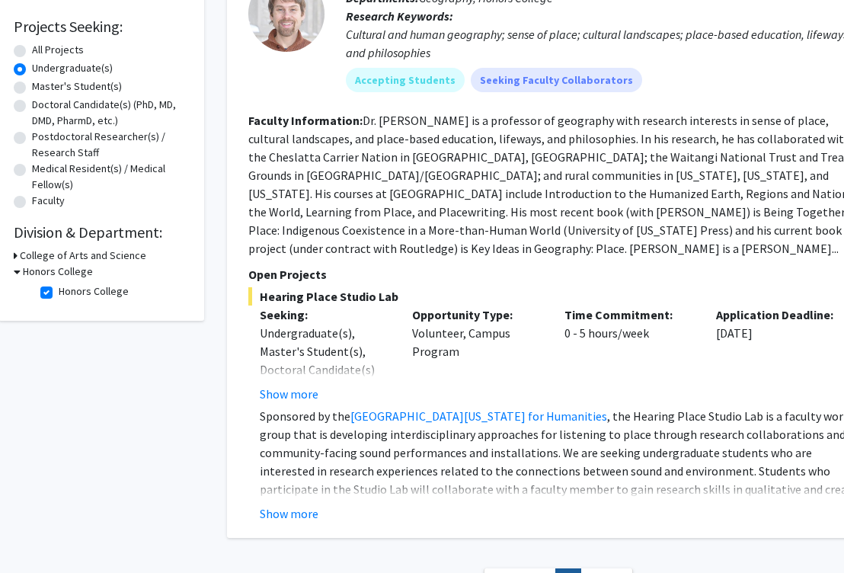
scroll to position [246, 0]
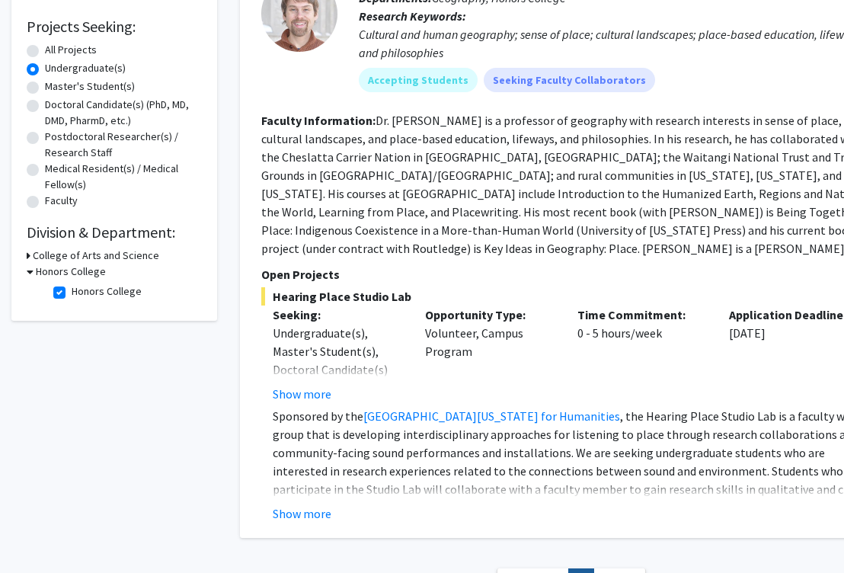
click at [123, 293] on label "Honors College" at bounding box center [107, 291] width 70 height 16
click at [82, 293] on input "Honors College" at bounding box center [77, 288] width 10 height 10
checkbox input "false"
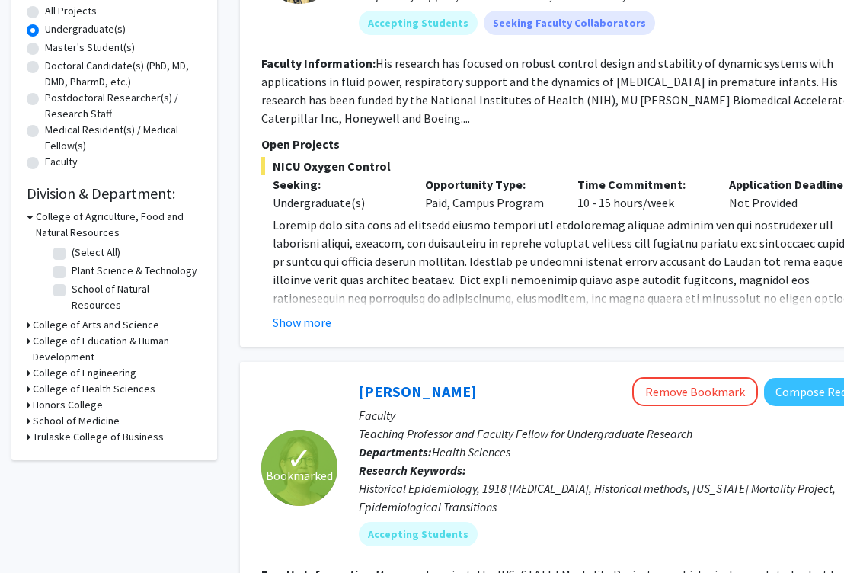
scroll to position [296, 0]
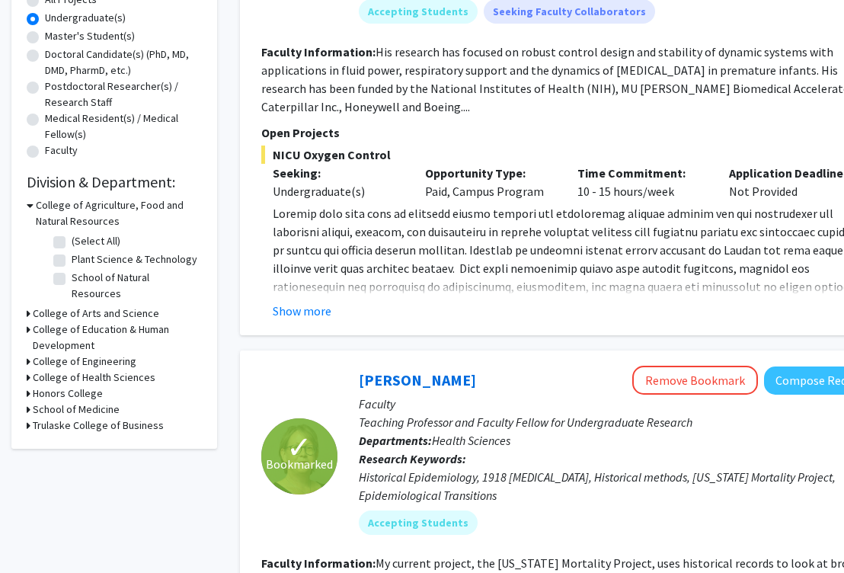
click at [106, 321] on h3 "College of Education & Human Development" at bounding box center [117, 337] width 169 height 32
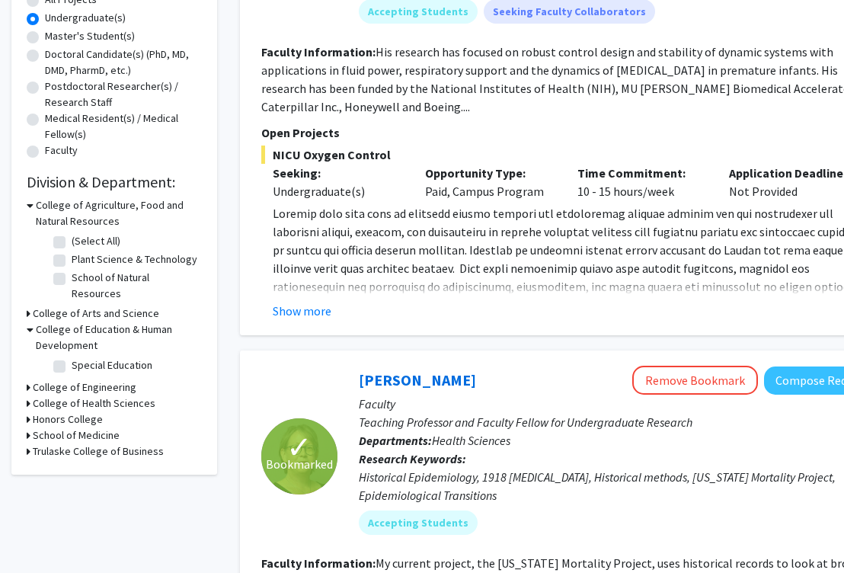
click at [94, 357] on label "Special Education" at bounding box center [112, 365] width 81 height 16
click at [82, 357] on input "Special Education" at bounding box center [77, 362] width 10 height 10
checkbox input "true"
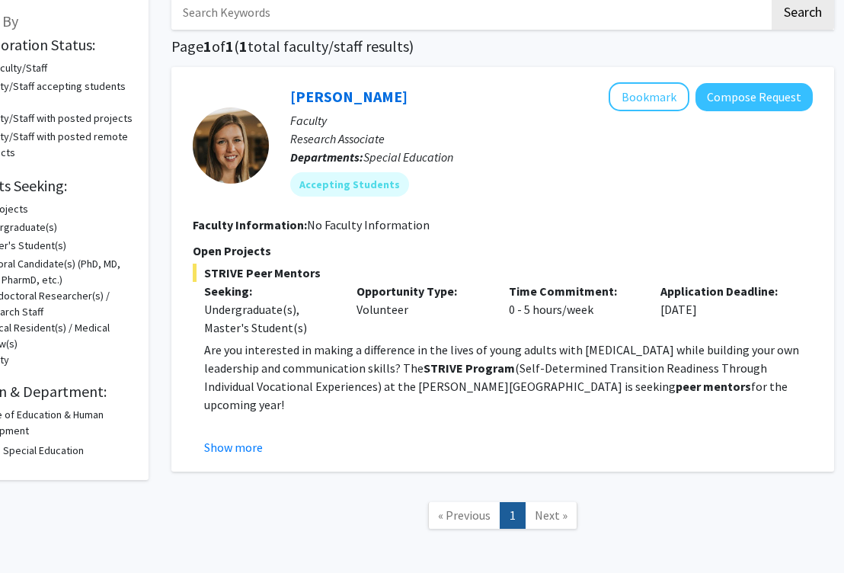
scroll to position [88, 69]
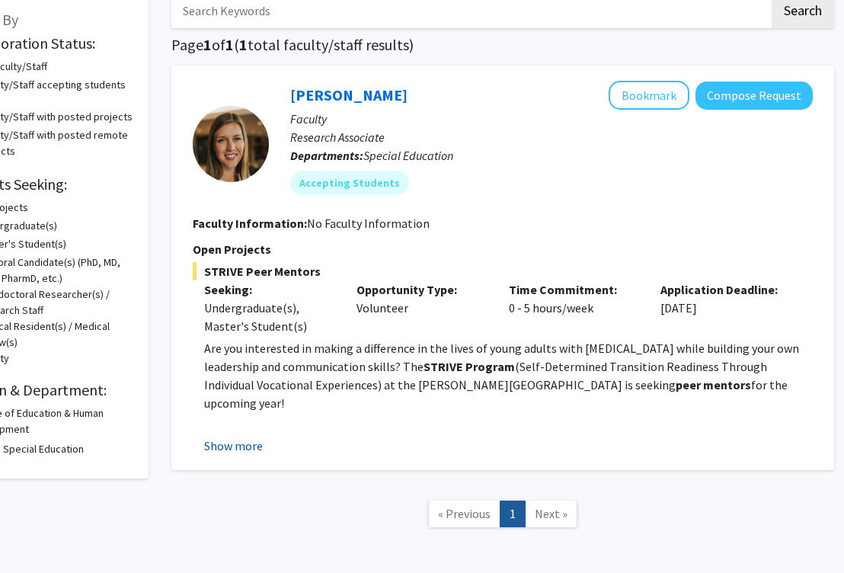
click at [236, 448] on button "Show more" at bounding box center [233, 446] width 59 height 18
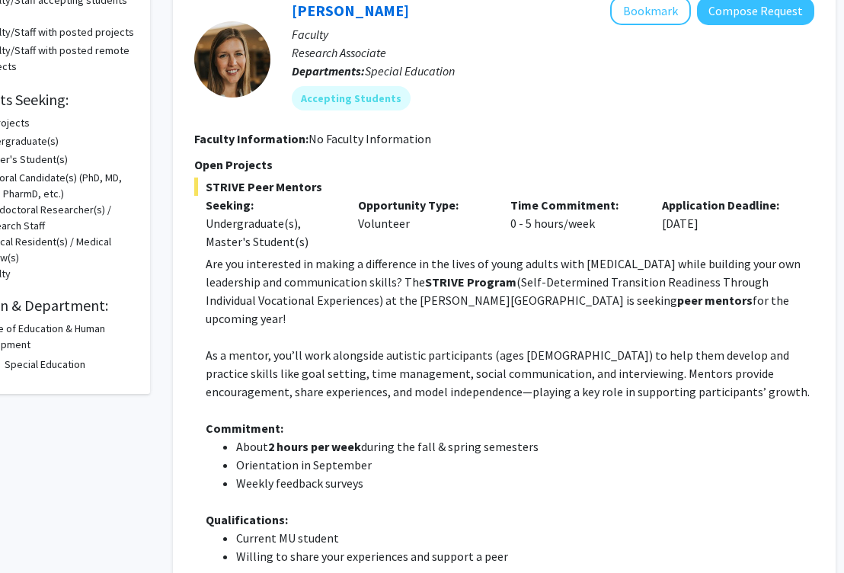
scroll to position [167, 66]
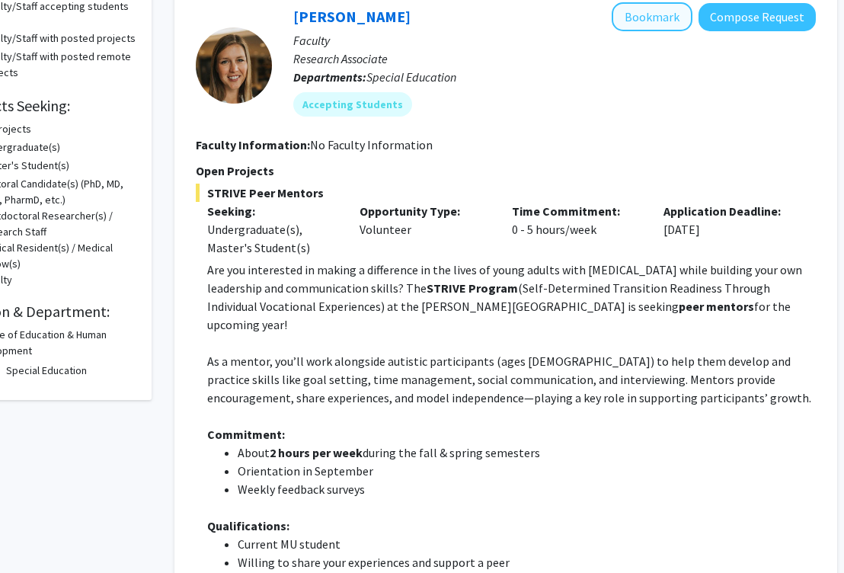
click at [670, 18] on button "Bookmark" at bounding box center [652, 16] width 81 height 29
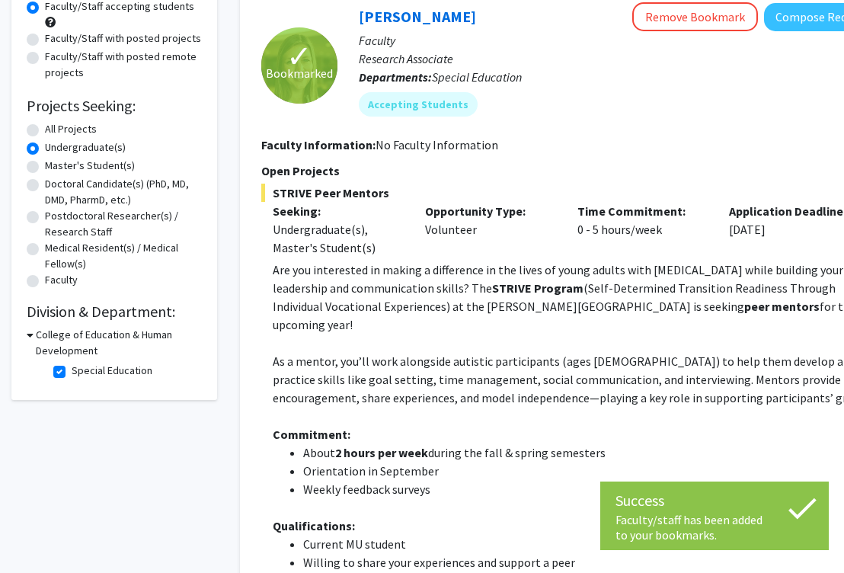
scroll to position [165, 0]
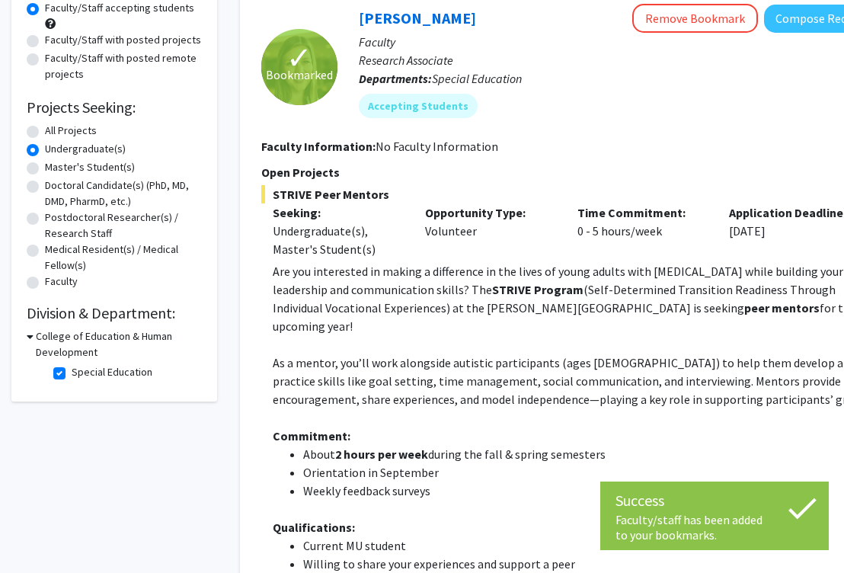
click at [91, 376] on label "Special Education" at bounding box center [112, 372] width 81 height 16
click at [82, 374] on input "Special Education" at bounding box center [77, 369] width 10 height 10
checkbox input "false"
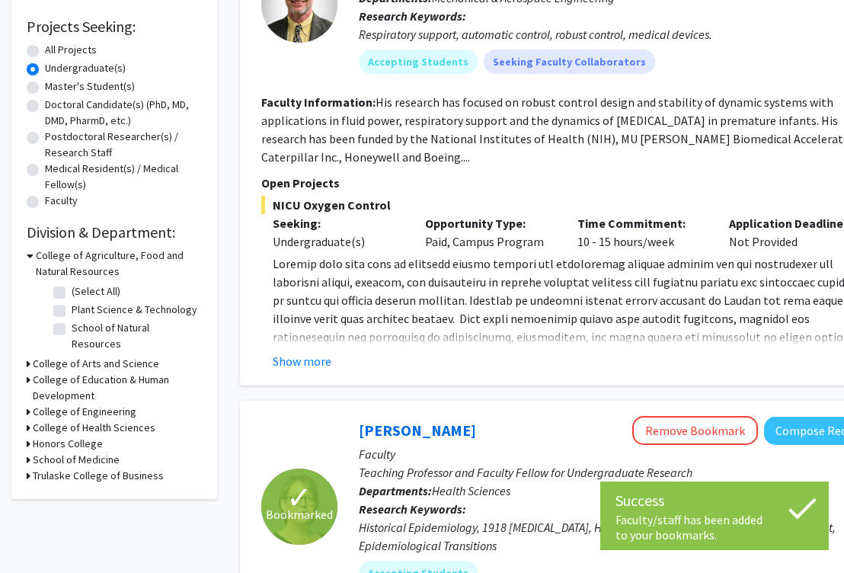
scroll to position [301, 0]
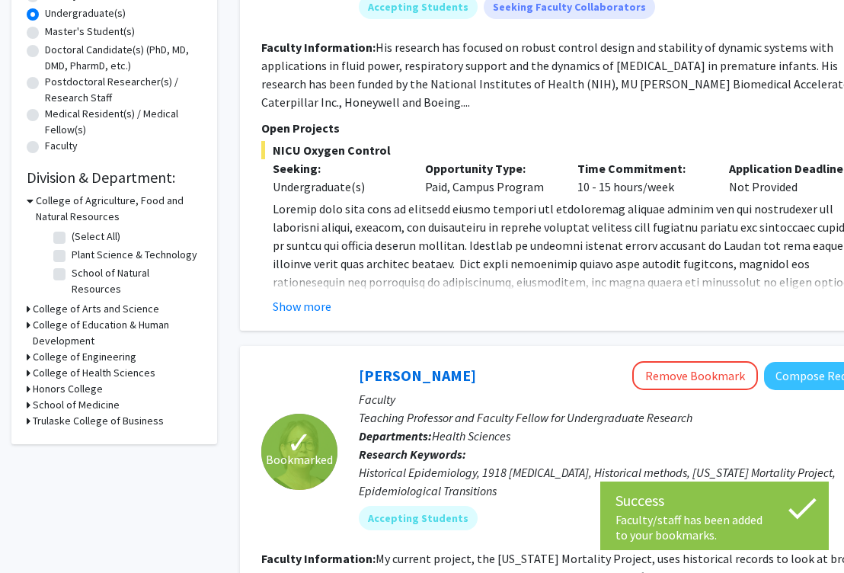
click at [73, 397] on h3 "School of Medicine" at bounding box center [76, 405] width 87 height 16
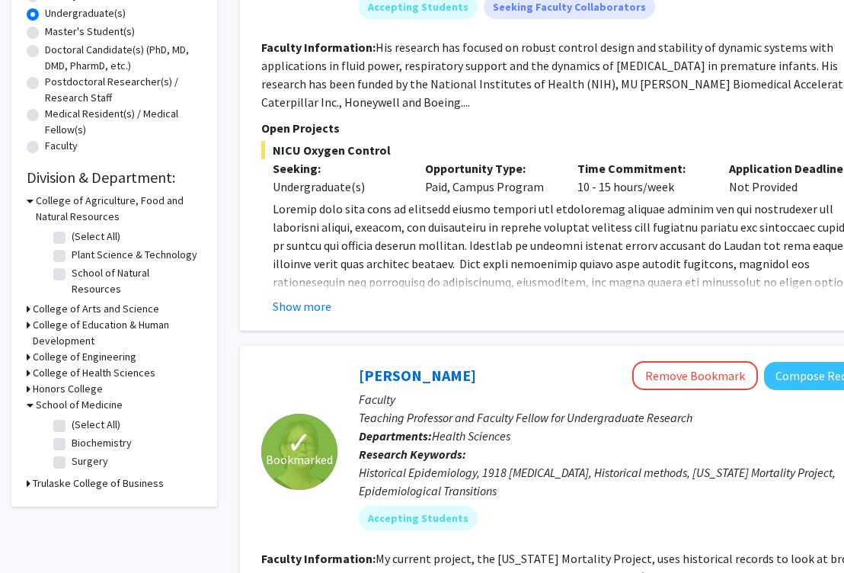
click at [76, 418] on label "(Select All)" at bounding box center [96, 425] width 49 height 16
click at [76, 418] on input "(Select All)" at bounding box center [77, 422] width 10 height 10
checkbox input "true"
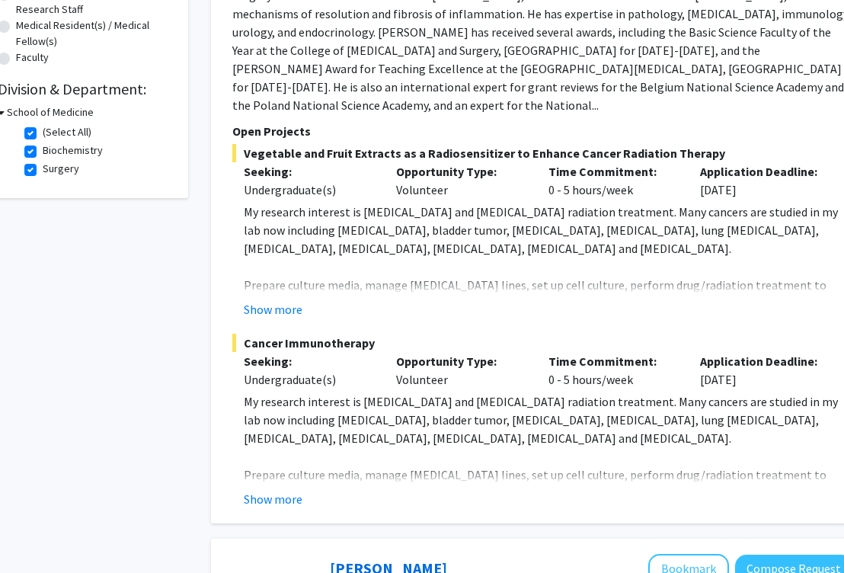
scroll to position [389, 0]
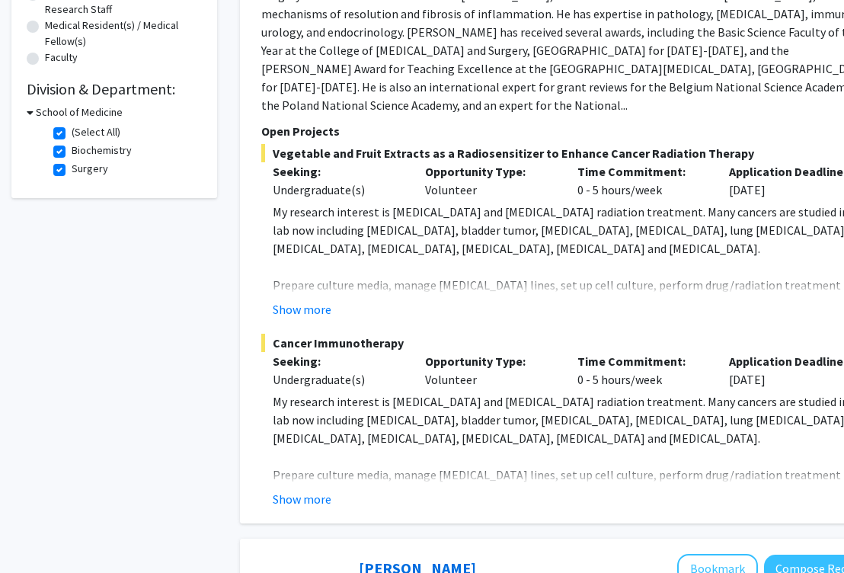
click at [83, 137] on label "(Select All)" at bounding box center [96, 132] width 49 height 16
click at [82, 134] on input "(Select All)" at bounding box center [77, 129] width 10 height 10
checkbox input "false"
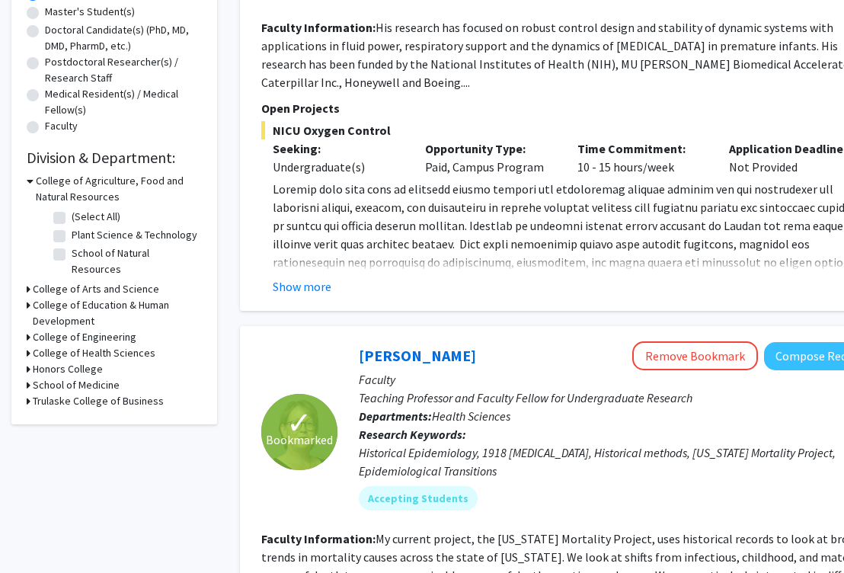
scroll to position [321, 4]
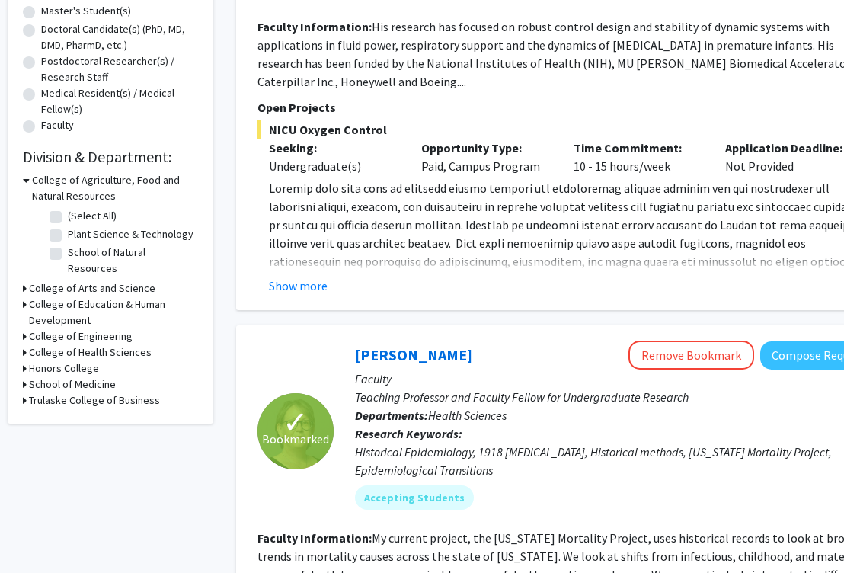
click at [114, 392] on h3 "Trulaske College of Business" at bounding box center [94, 400] width 131 height 16
click at [110, 392] on h3 "Trulaske College of Business" at bounding box center [97, 400] width 131 height 16
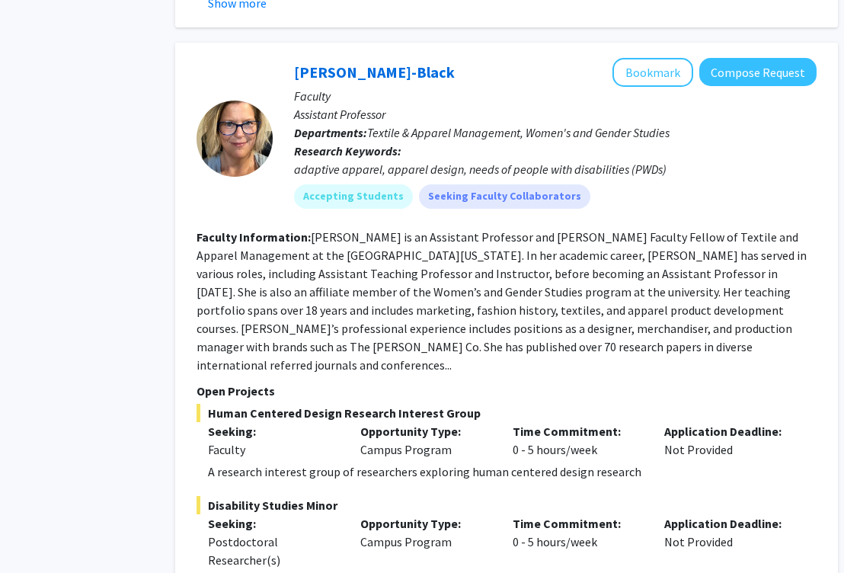
scroll to position [6476, 65]
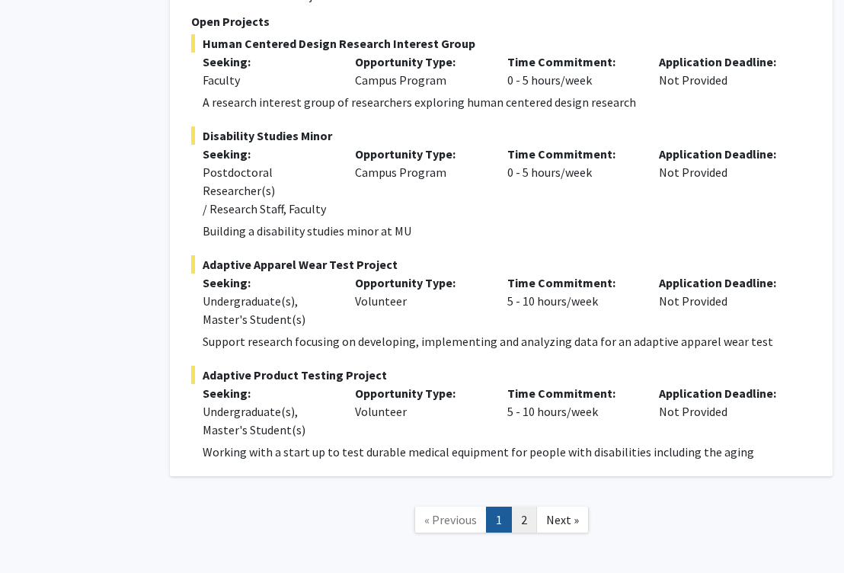
click at [523, 507] on link "2" at bounding box center [524, 520] width 26 height 27
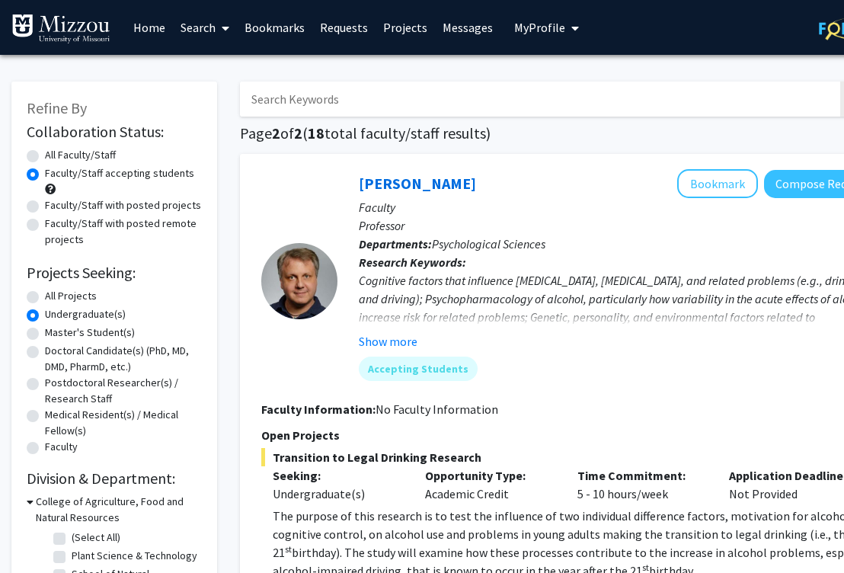
click at [45, 210] on label "Faculty/Staff with posted projects" at bounding box center [123, 205] width 156 height 16
click at [45, 207] on input "Faculty/Staff with posted projects" at bounding box center [50, 202] width 10 height 10
radio input "true"
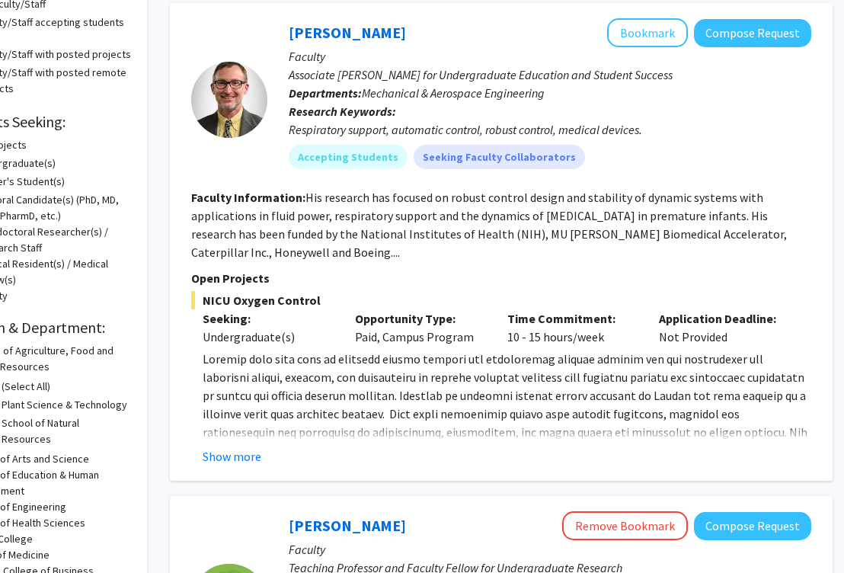
scroll to position [130, 70]
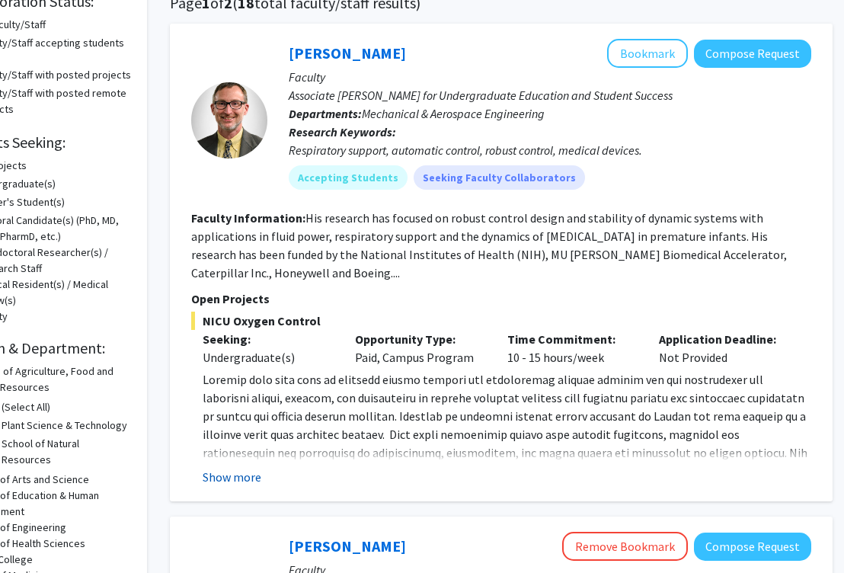
click at [229, 481] on button "Show more" at bounding box center [232, 477] width 59 height 18
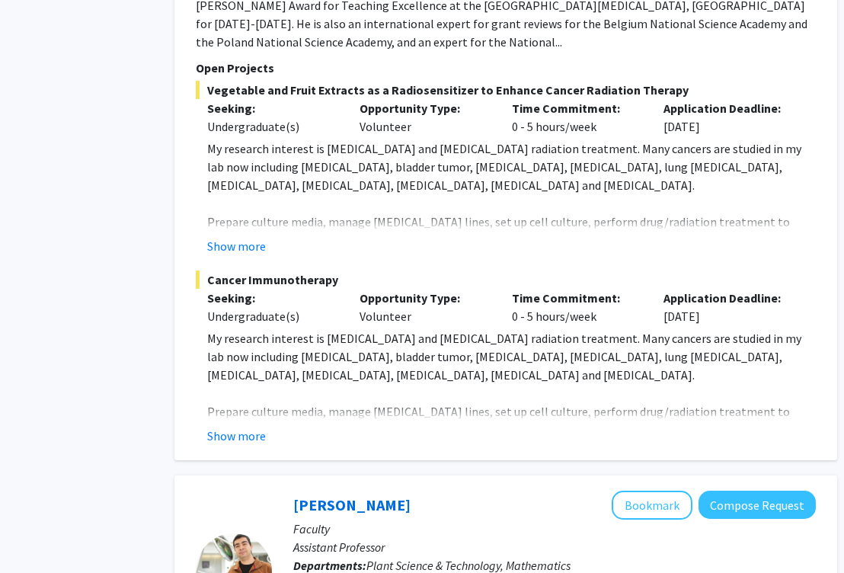
scroll to position [5371, 66]
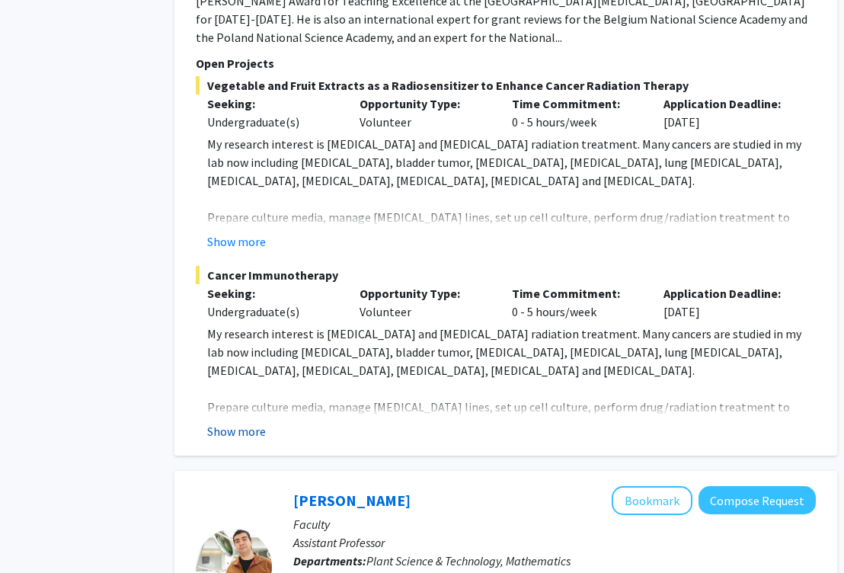
click at [238, 422] on button "Show more" at bounding box center [236, 431] width 59 height 18
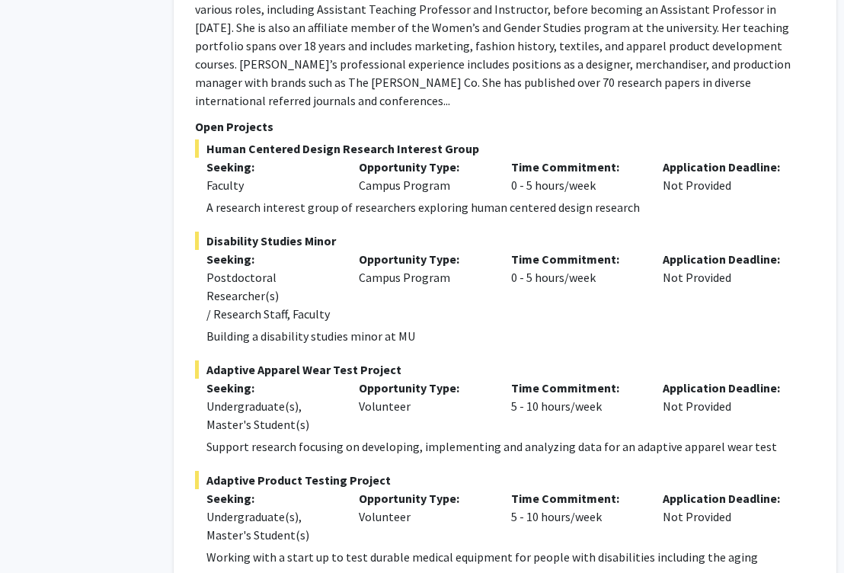
scroll to position [7241, 66]
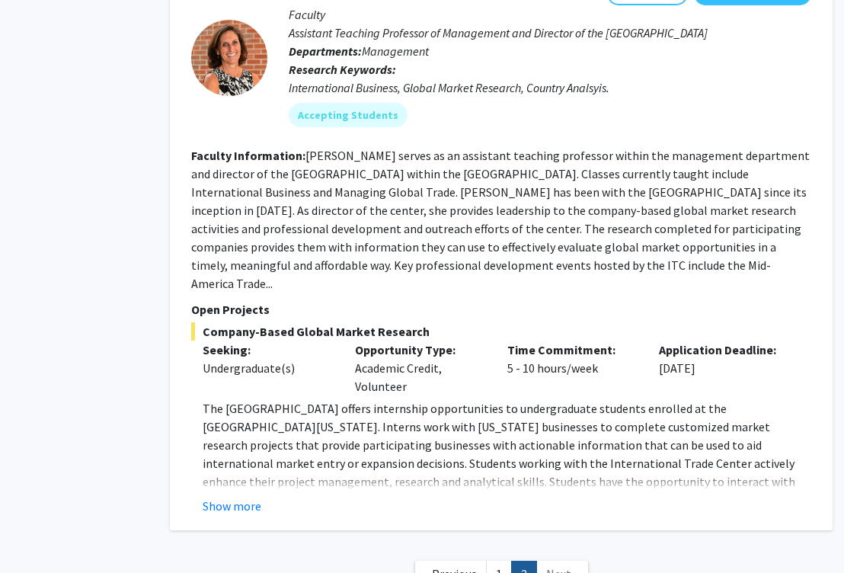
scroll to position [3825, 70]
click at [564, 567] on span "Next »" at bounding box center [562, 574] width 33 height 15
click at [502, 561] on link "1" at bounding box center [499, 574] width 26 height 27
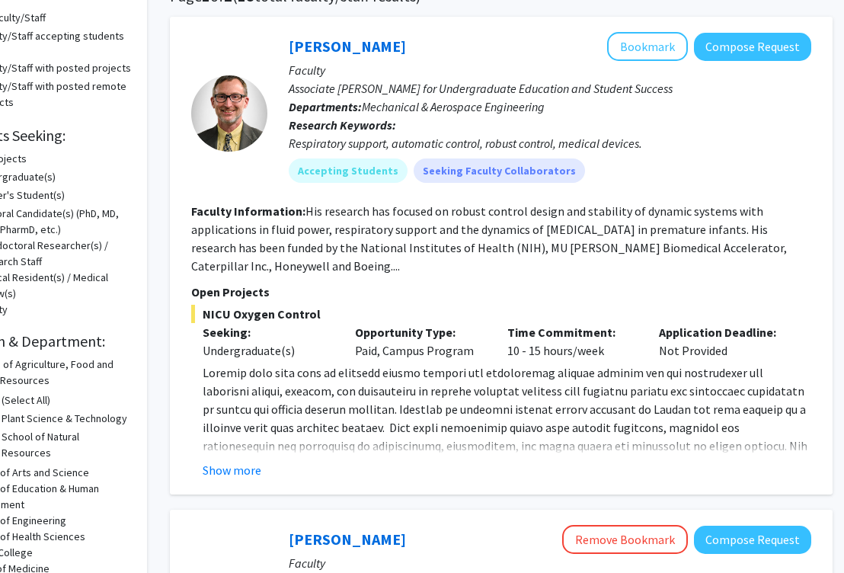
scroll to position [137, 70]
click at [229, 471] on button "Show more" at bounding box center [232, 470] width 59 height 18
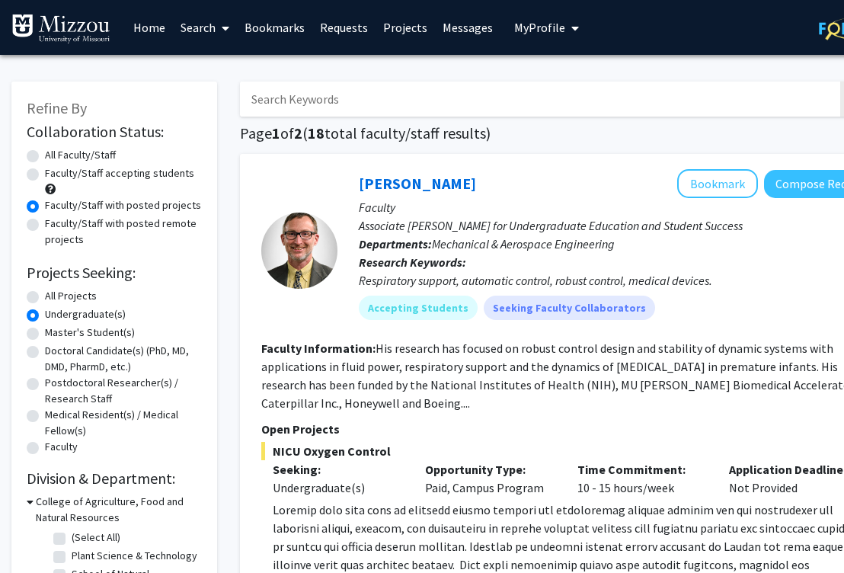
scroll to position [0, 0]
click at [223, 27] on icon at bounding box center [226, 28] width 8 height 12
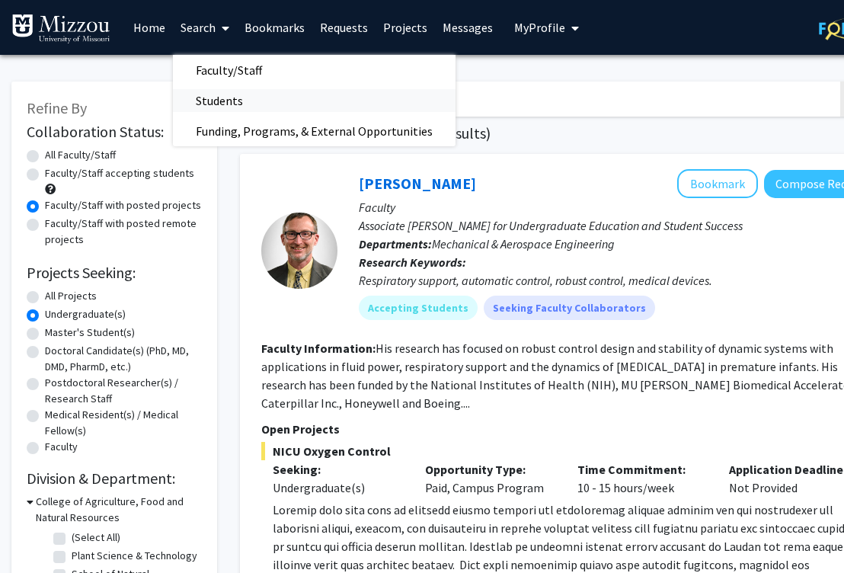
click at [229, 101] on span "Students" at bounding box center [219, 100] width 93 height 30
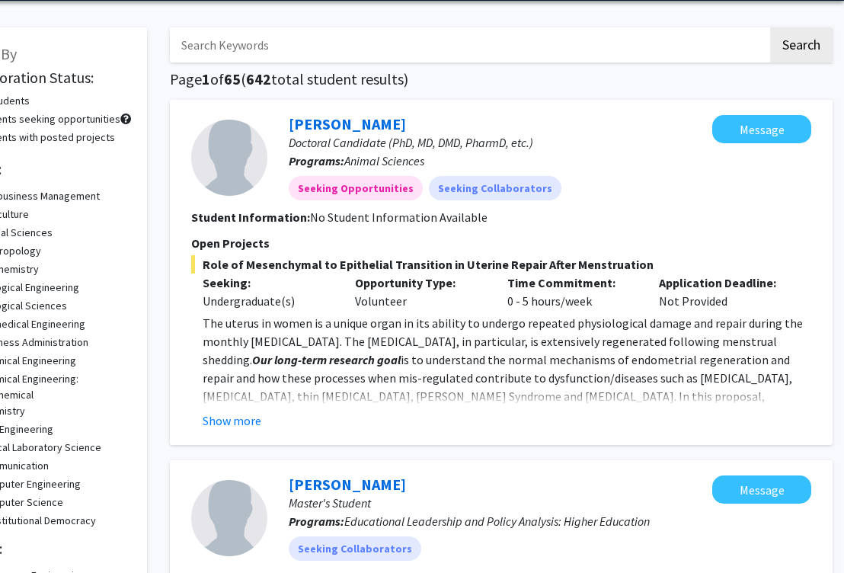
scroll to position [59, 70]
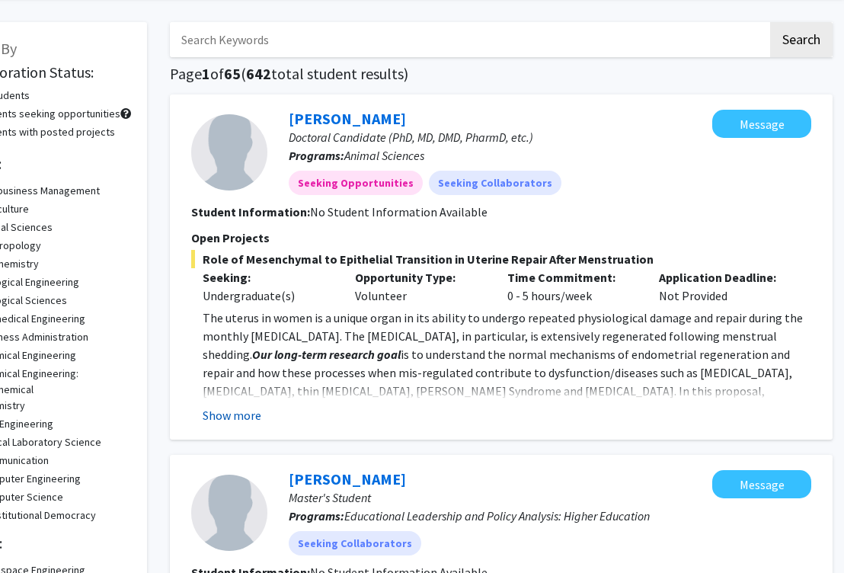
click at [254, 420] on button "Show more" at bounding box center [232, 415] width 59 height 18
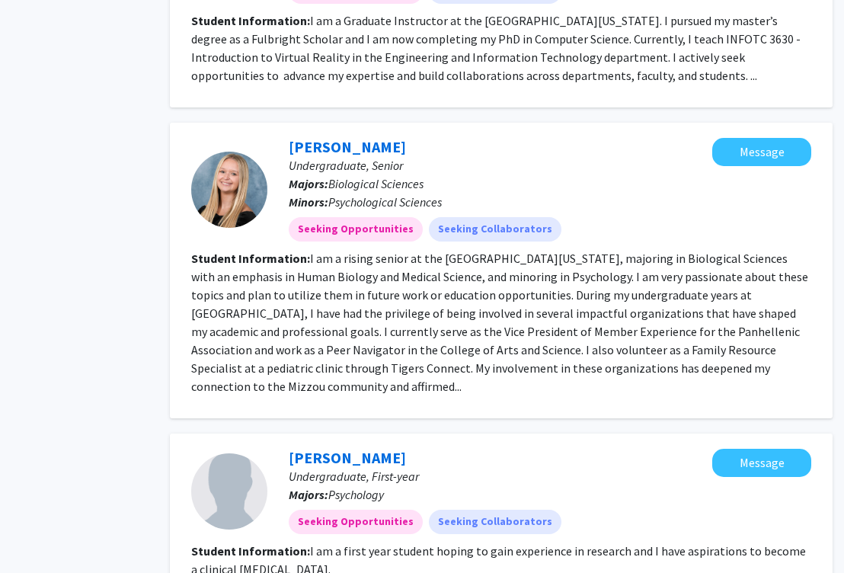
scroll to position [2072, 70]
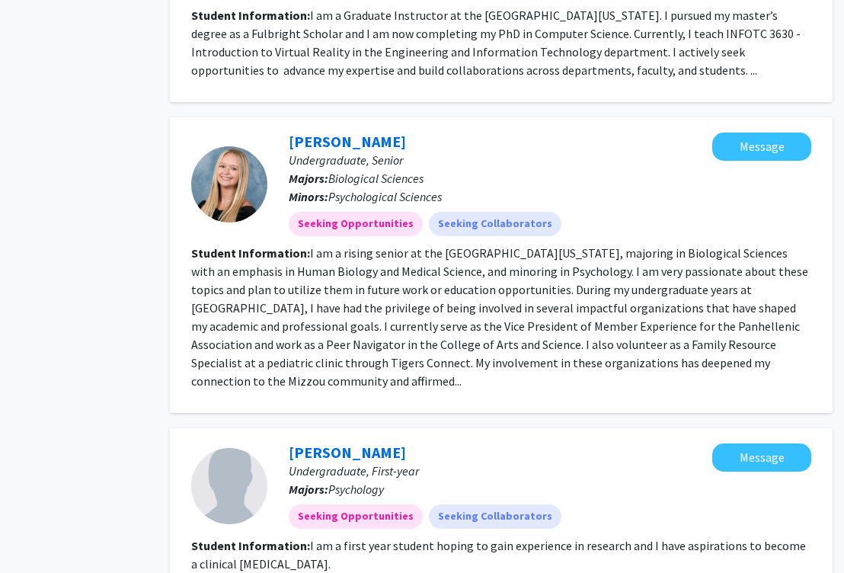
click at [584, 320] on fg-read-more "I am a rising senior at the University of Missouri, majoring in Biological Scie…" at bounding box center [499, 316] width 617 height 143
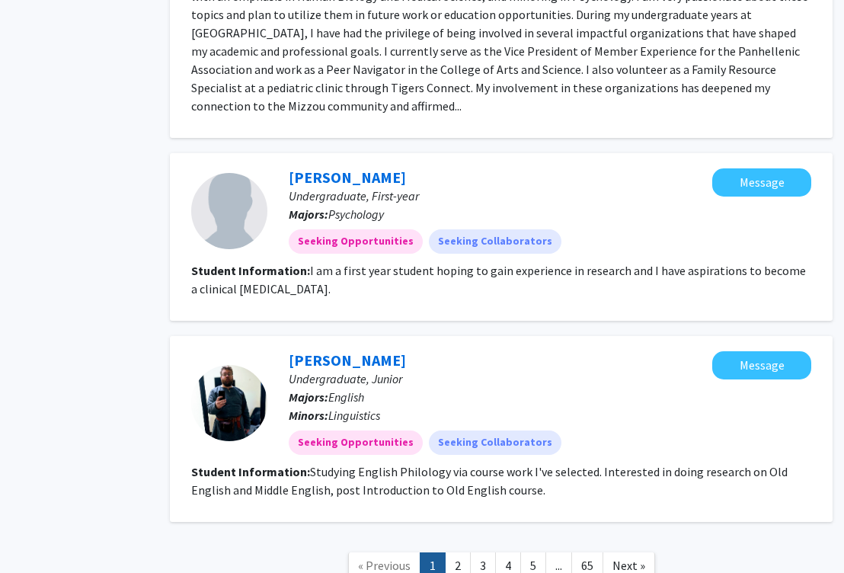
scroll to position [2359, 69]
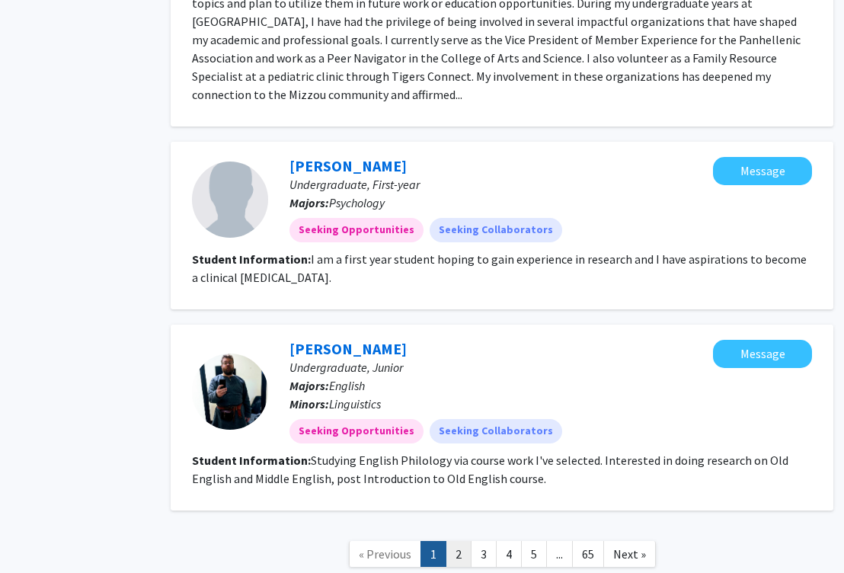
click at [457, 541] on link "2" at bounding box center [459, 554] width 26 height 27
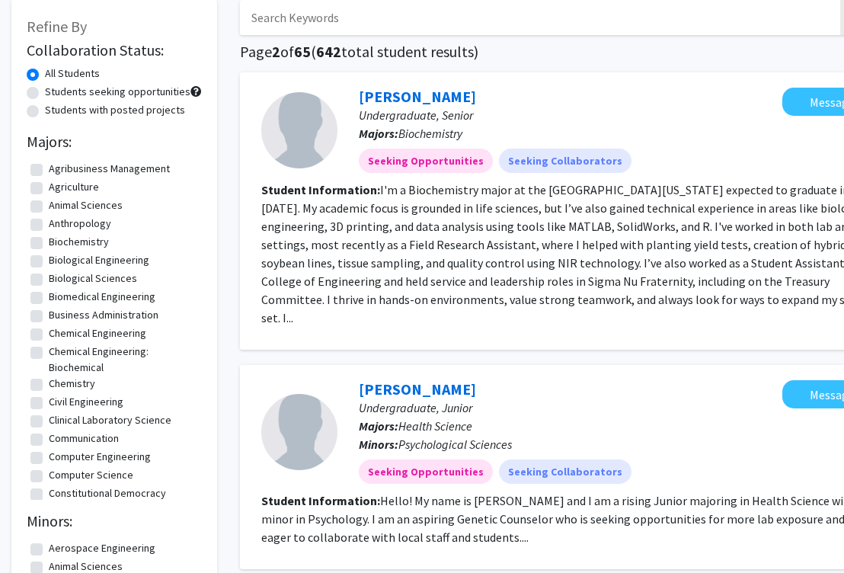
scroll to position [85, 0]
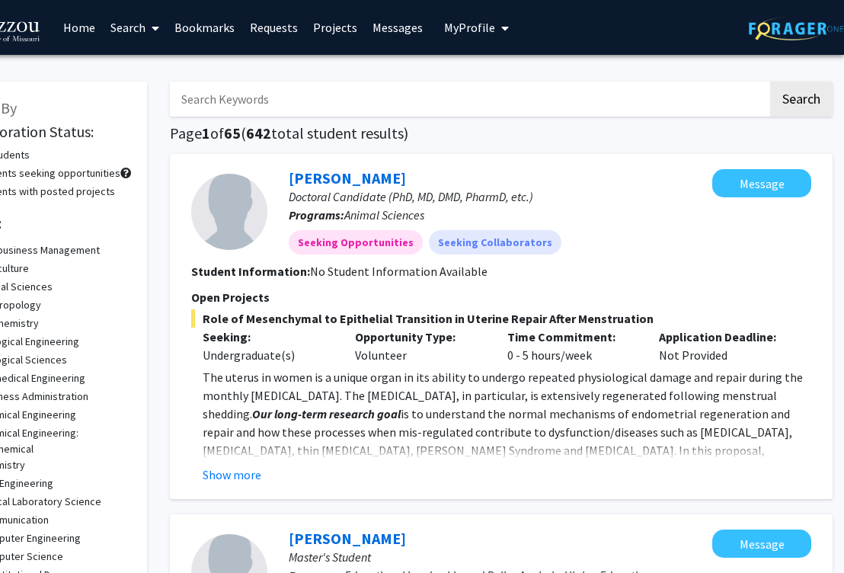
scroll to position [0, 70]
click at [147, 30] on span at bounding box center [153, 28] width 14 height 53
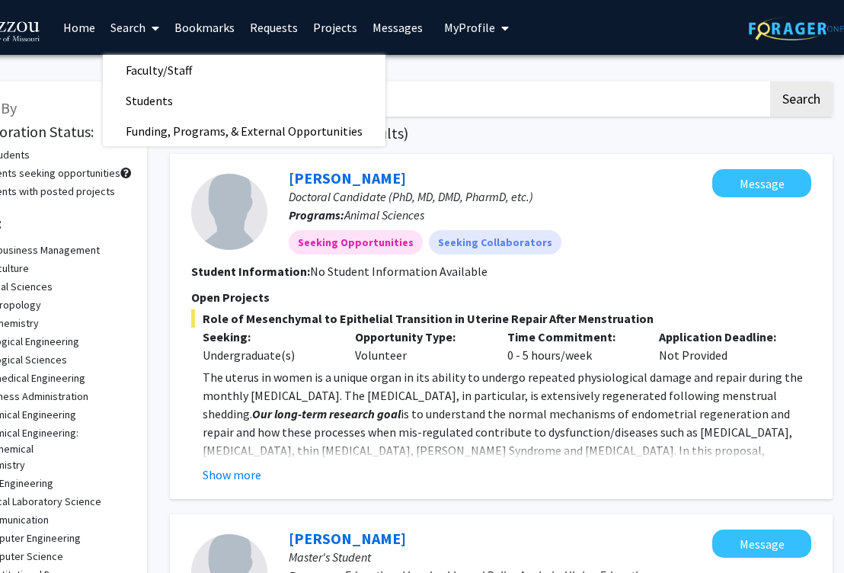
click at [344, 29] on link "Projects" at bounding box center [334, 27] width 59 height 53
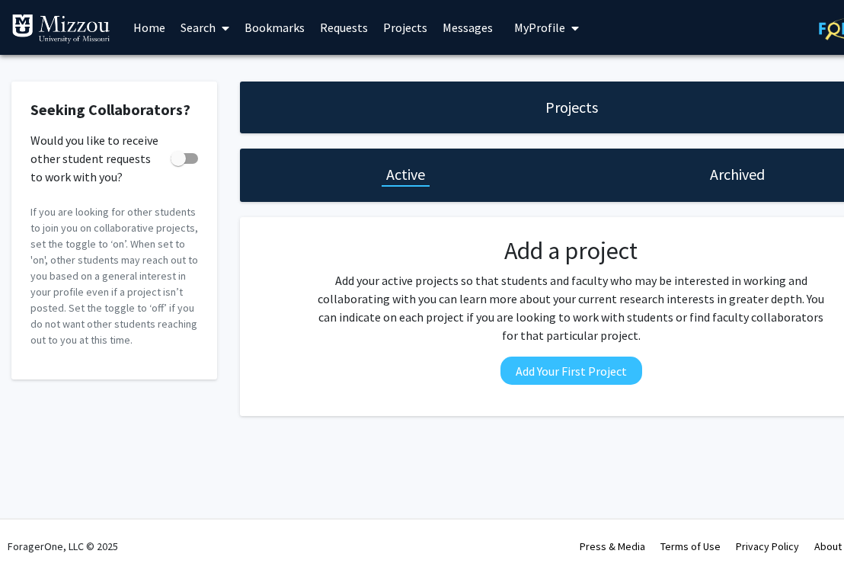
click at [535, 21] on span "My Profile" at bounding box center [539, 27] width 51 height 15
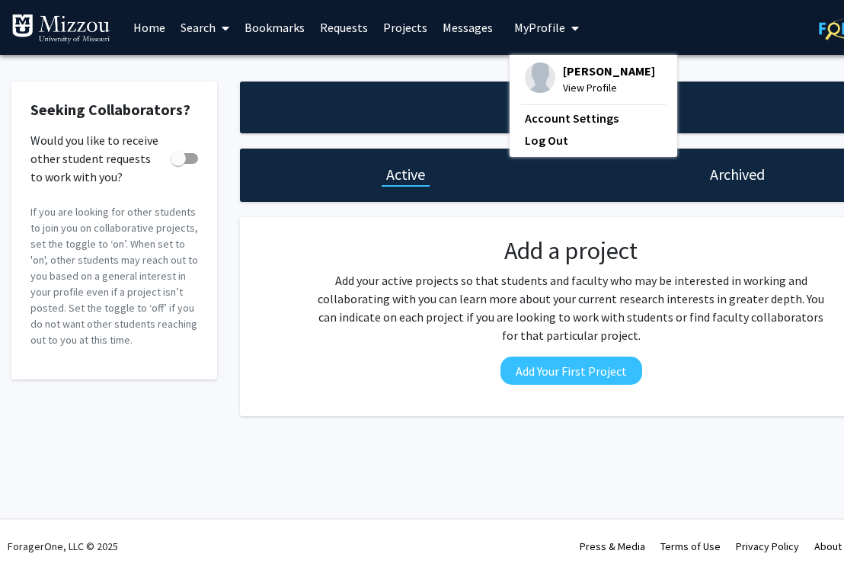
click at [155, 30] on link "Home" at bounding box center [149, 27] width 47 height 53
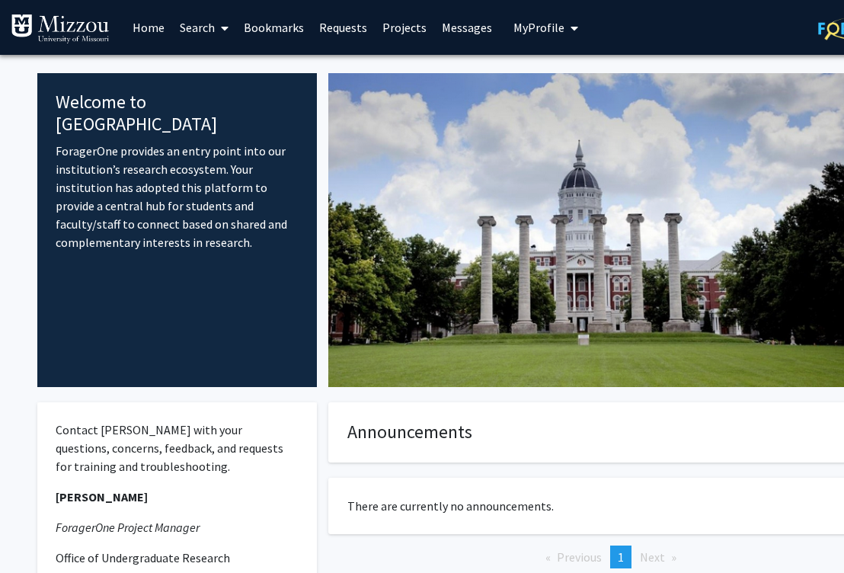
scroll to position [0, 1]
click at [553, 37] on button "My Profile" at bounding box center [546, 27] width 74 height 55
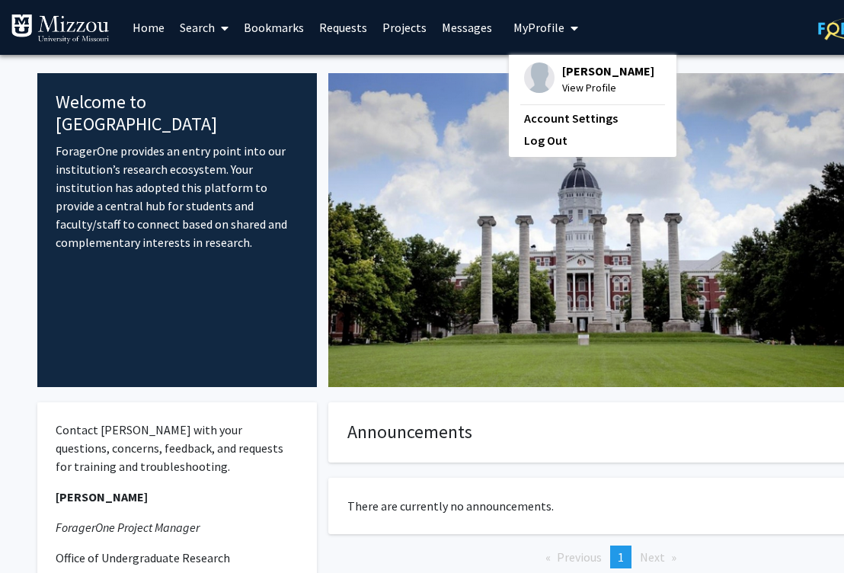
click at [281, 25] on link "Bookmarks" at bounding box center [273, 27] width 75 height 53
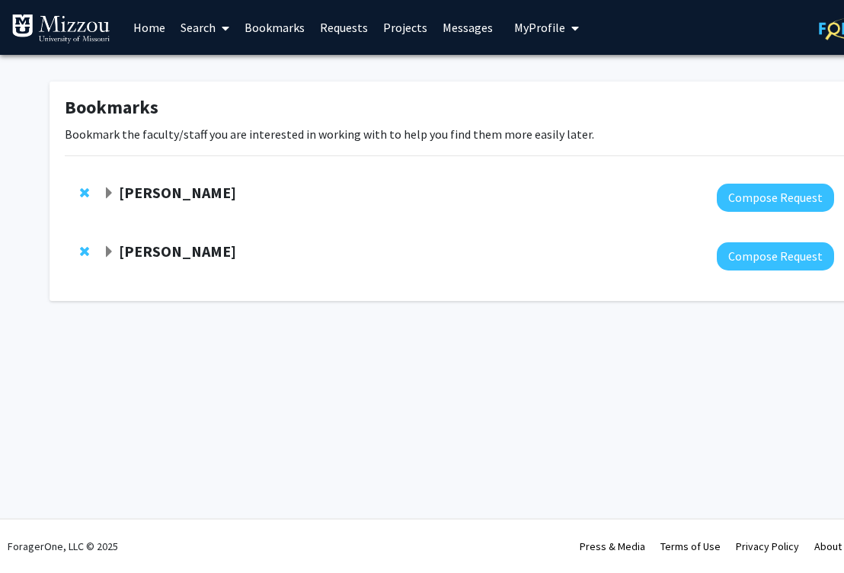
click at [161, 252] on strong "Jaclyn Benigno" at bounding box center [177, 250] width 117 height 19
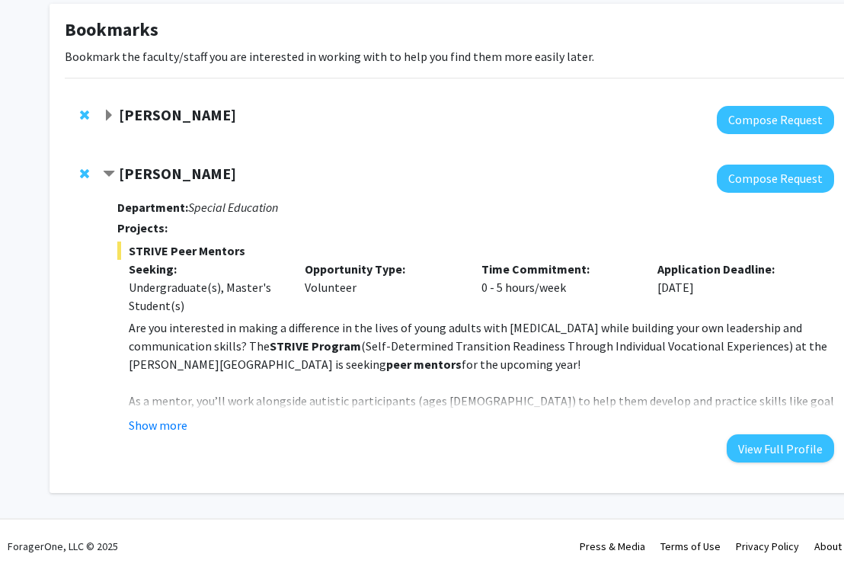
scroll to position [79, 3]
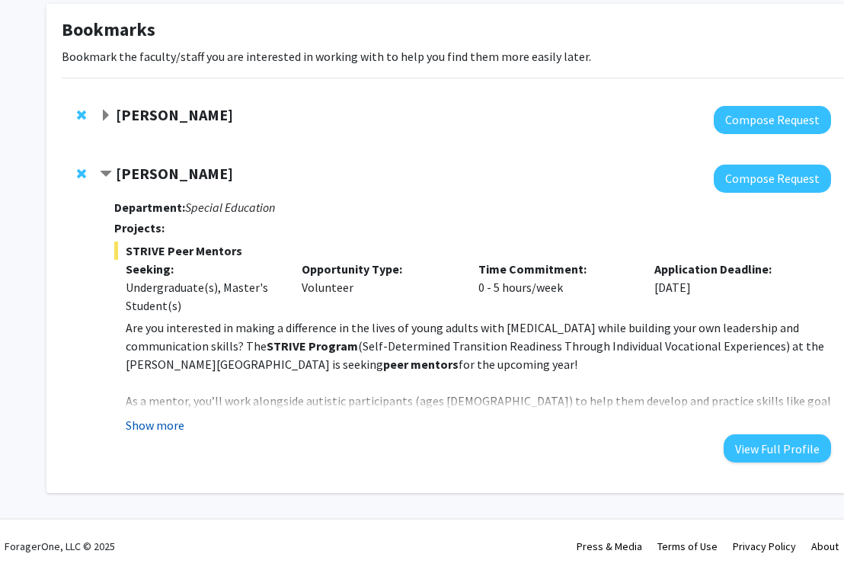
click at [168, 427] on button "Show more" at bounding box center [155, 425] width 59 height 18
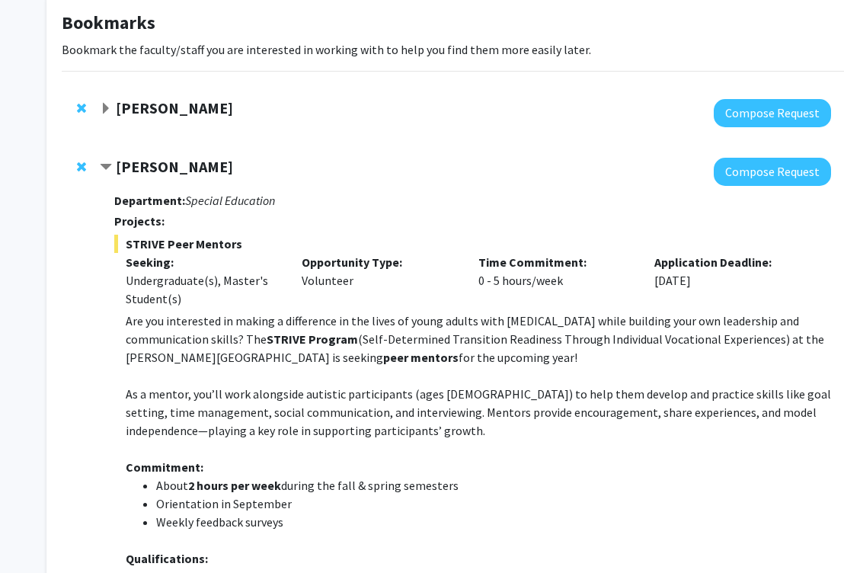
scroll to position [41, 3]
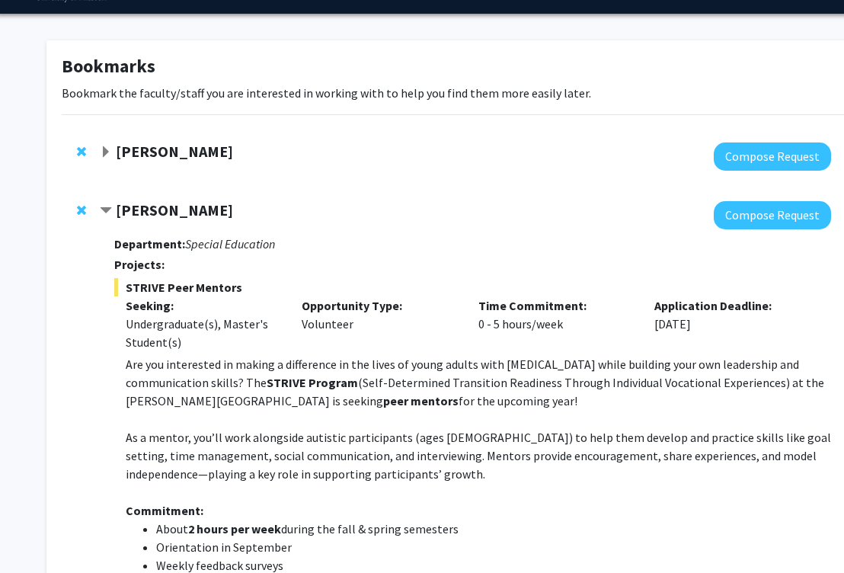
click at [80, 212] on span "Remove Jaclyn Benigno from bookmarks" at bounding box center [81, 210] width 9 height 12
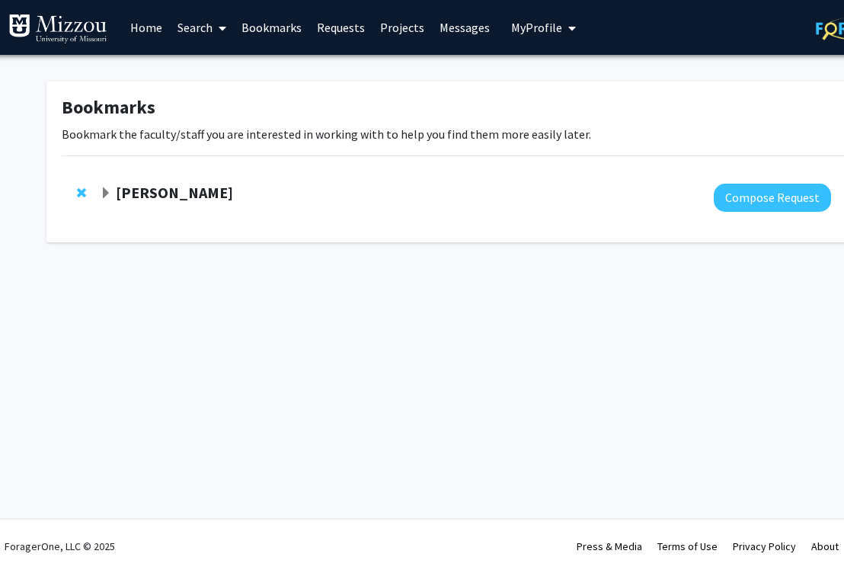
click at [168, 191] on strong "Carolyn Orbann" at bounding box center [174, 192] width 117 height 19
